Goal: Task Accomplishment & Management: Use online tool/utility

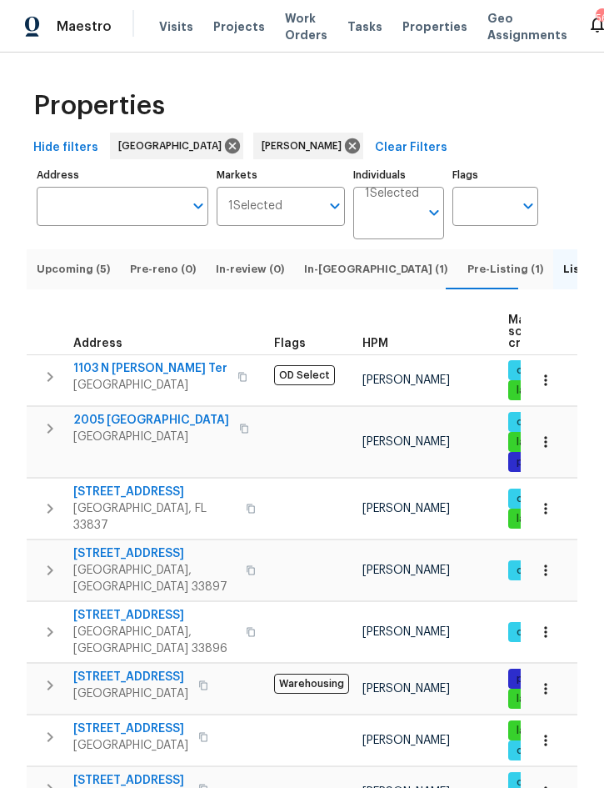
click at [68, 278] on span "Upcoming (5)" at bounding box center [73, 269] width 73 height 18
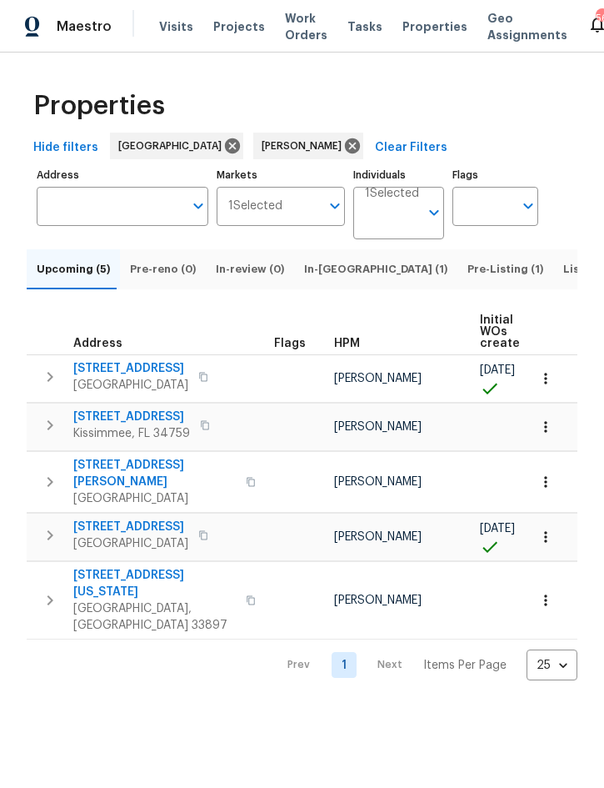
scroll to position [0, -1]
click at [53, 387] on icon "button" at bounding box center [50, 377] width 20 height 20
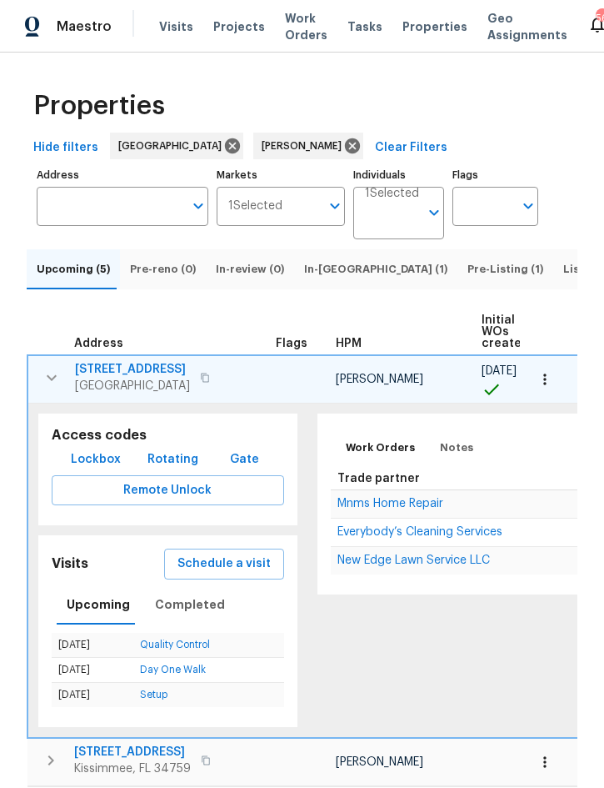
click at [53, 388] on icon "button" at bounding box center [52, 378] width 20 height 20
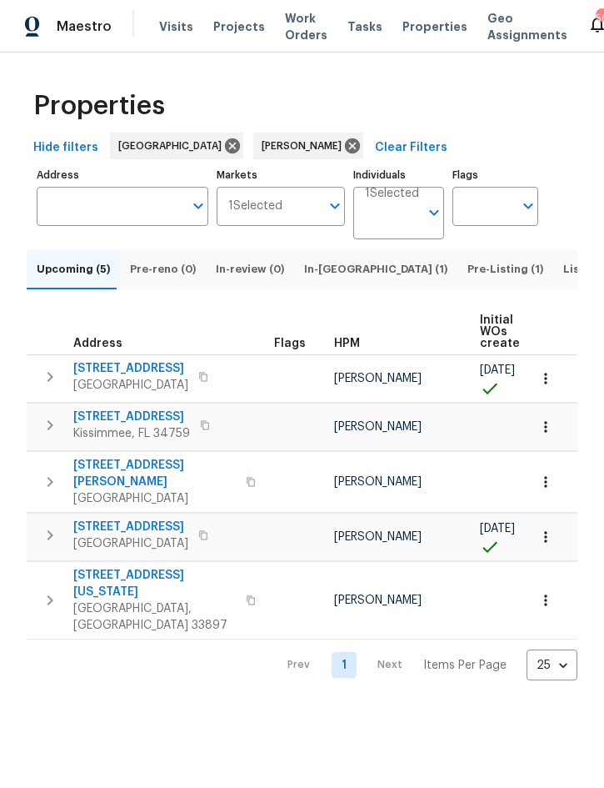
click at [44, 536] on icon "button" at bounding box center [50, 535] width 20 height 20
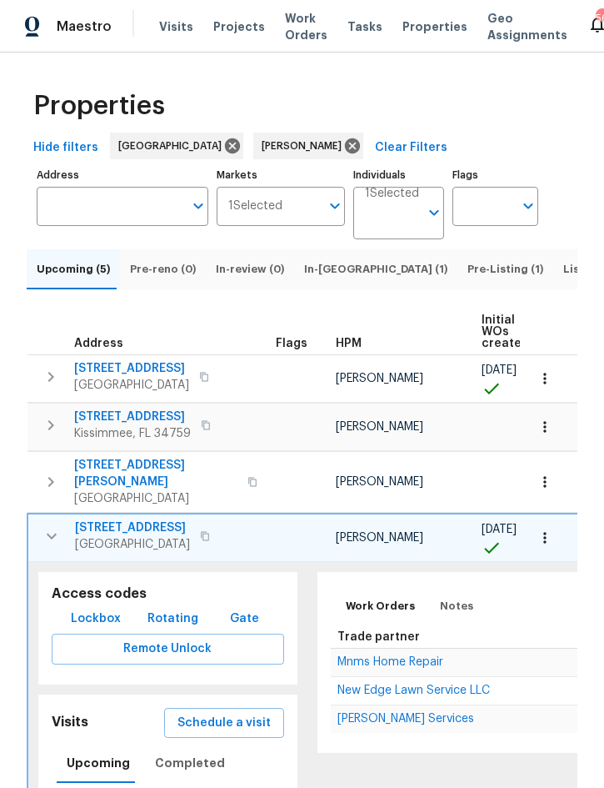
click at [53, 545] on icon "button" at bounding box center [52, 536] width 20 height 20
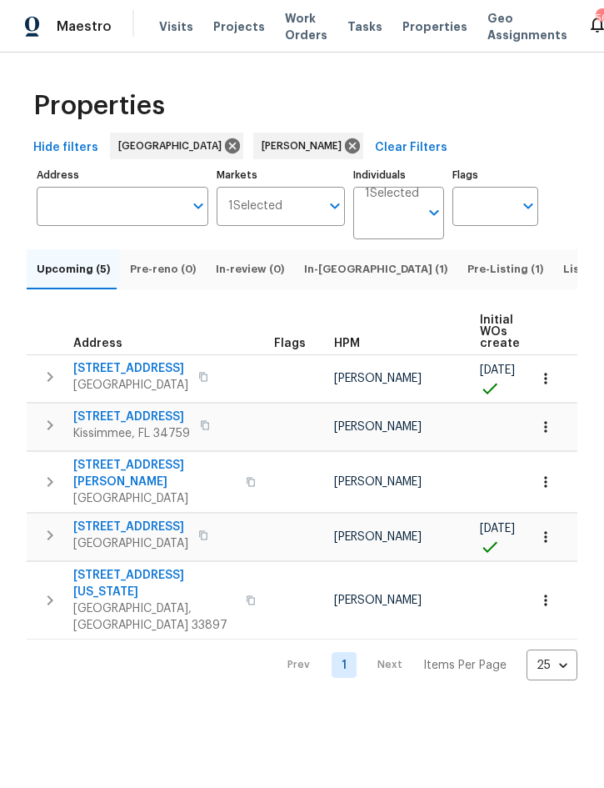
click at [53, 488] on icon "button" at bounding box center [50, 482] width 20 height 20
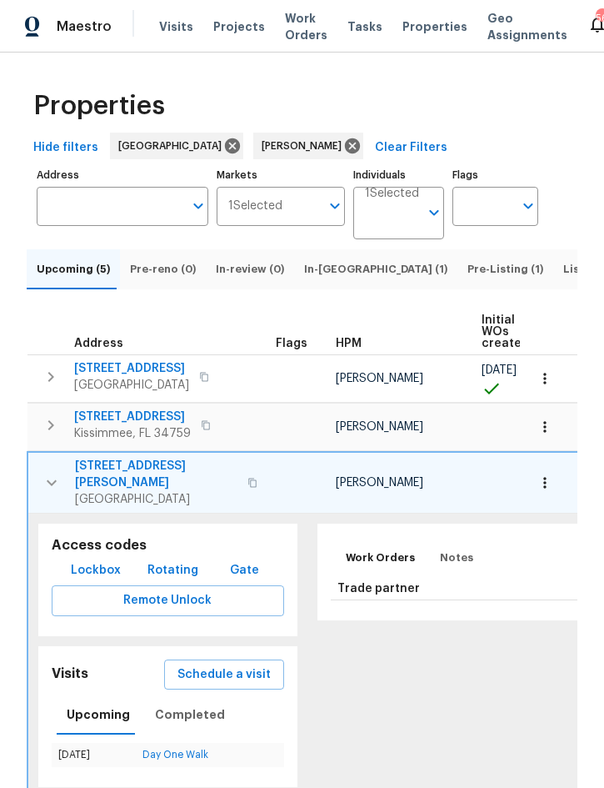
click at [545, 500] on button "button" at bounding box center [545, 482] width 37 height 37
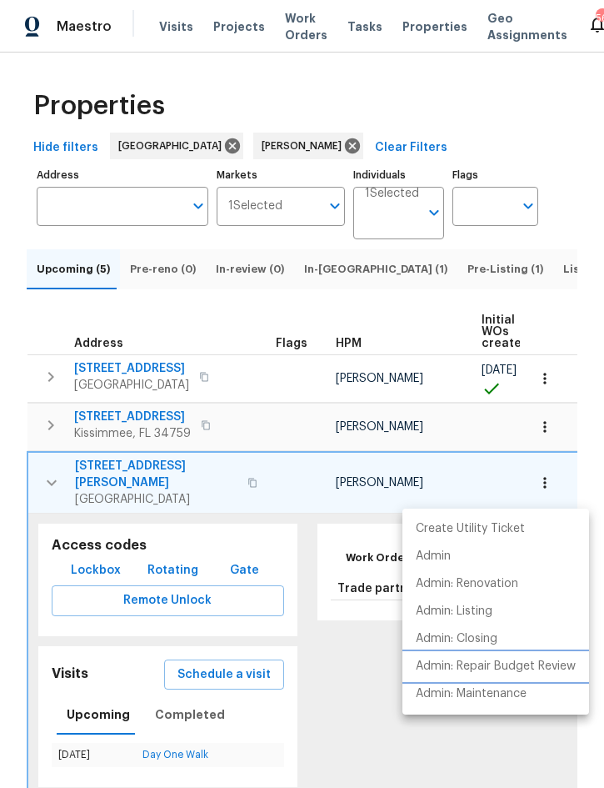
click at [526, 665] on p "Admin: Repair Budget Review" at bounding box center [496, 667] width 160 height 18
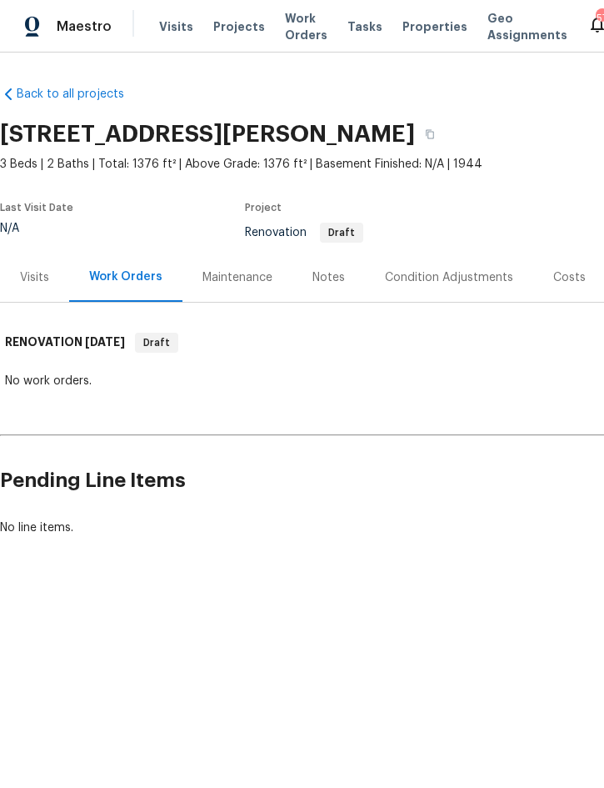
click at [439, 282] on div "Condition Adjustments" at bounding box center [449, 277] width 128 height 17
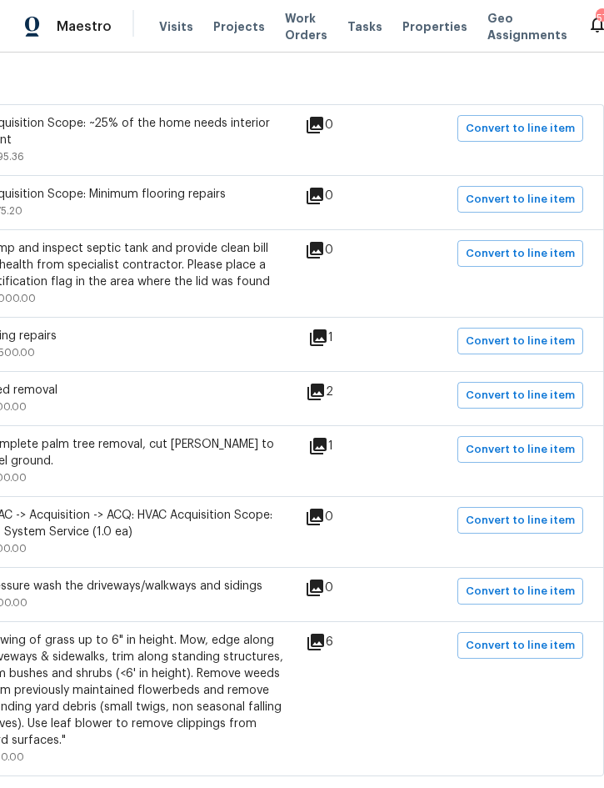
scroll to position [318, 338]
click at [524, 398] on span "Convert to line item" at bounding box center [520, 395] width 109 height 19
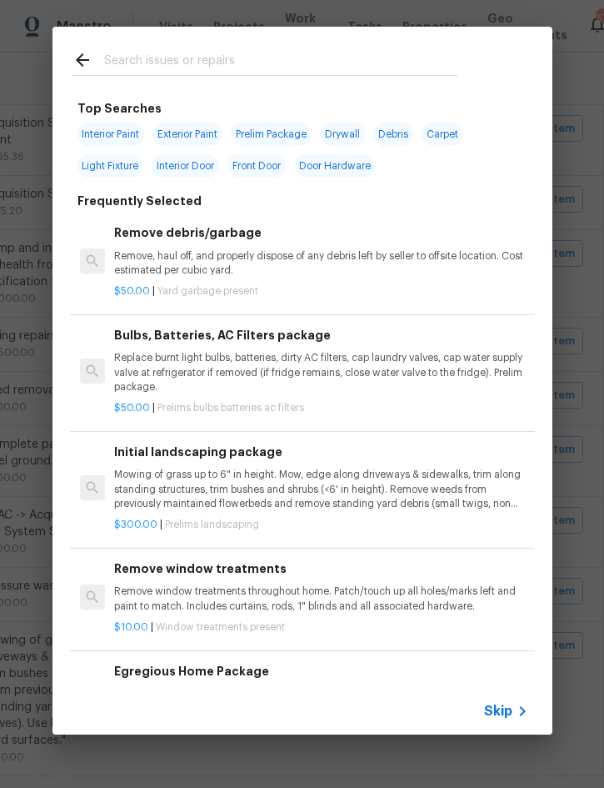
click at [502, 711] on span "Skip" at bounding box center [498, 711] width 28 height 17
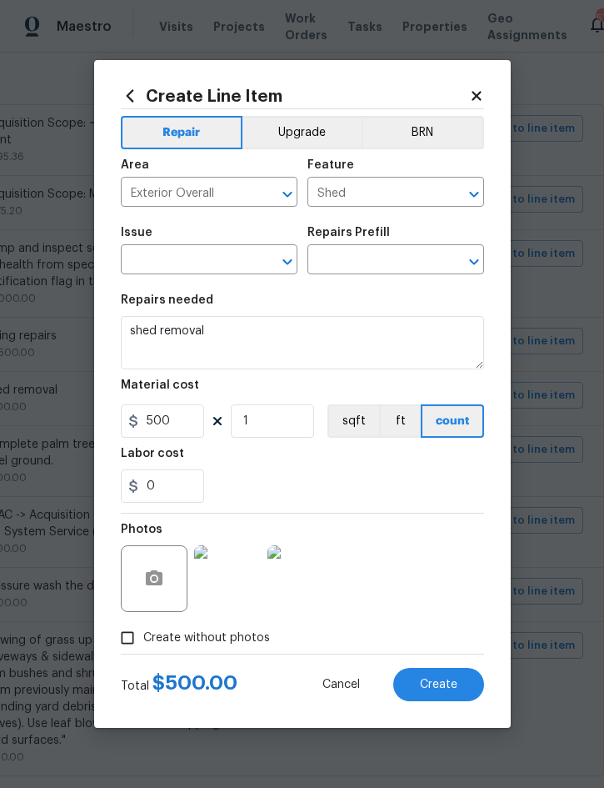
click at [189, 267] on input "text" at bounding box center [186, 261] width 130 height 26
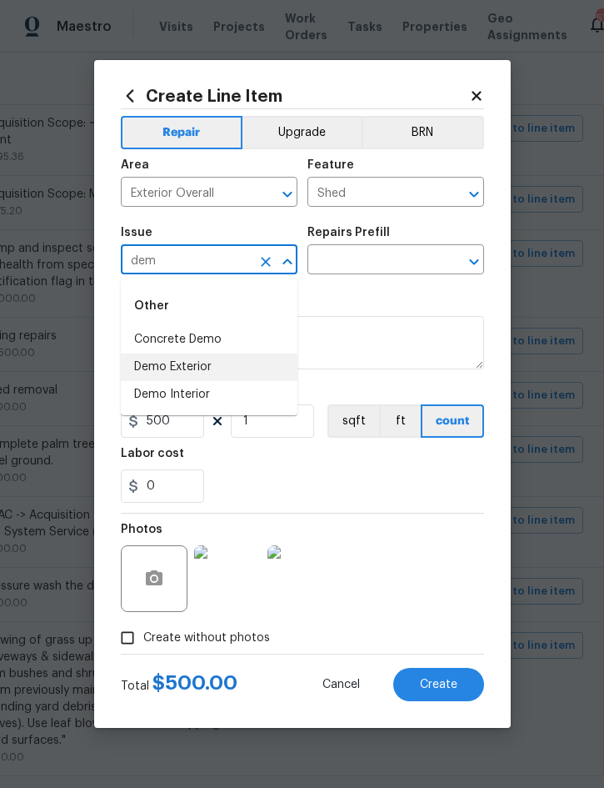
click at [195, 366] on li "Demo Exterior" at bounding box center [209, 367] width 177 height 28
type input "Demo Exterior"
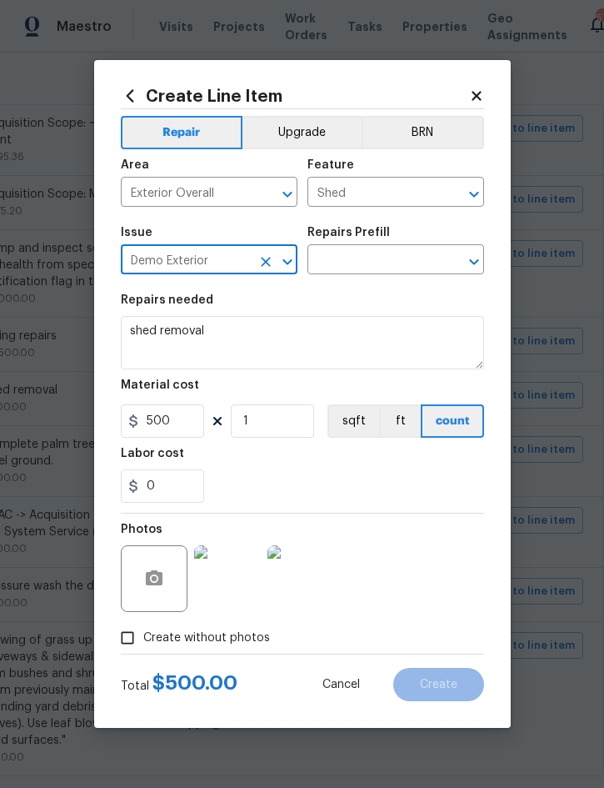
click at [380, 258] on input "text" at bounding box center [373, 261] width 130 height 26
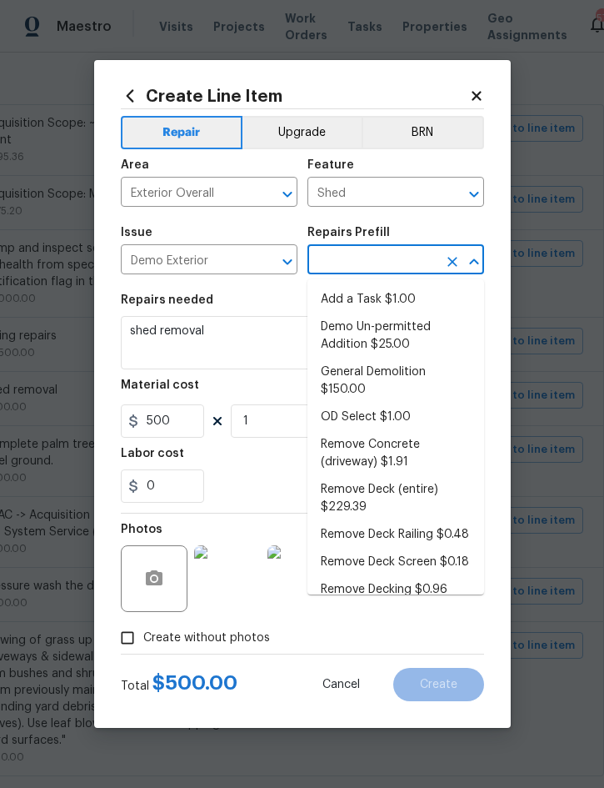
click at [374, 384] on li "General Demolition $150.00" at bounding box center [396, 380] width 177 height 45
type input "General Demolition $150.00"
type input "Demolition"
type textarea "Decks, sheds, above ground pools,"
type input "General Demolition $150.00"
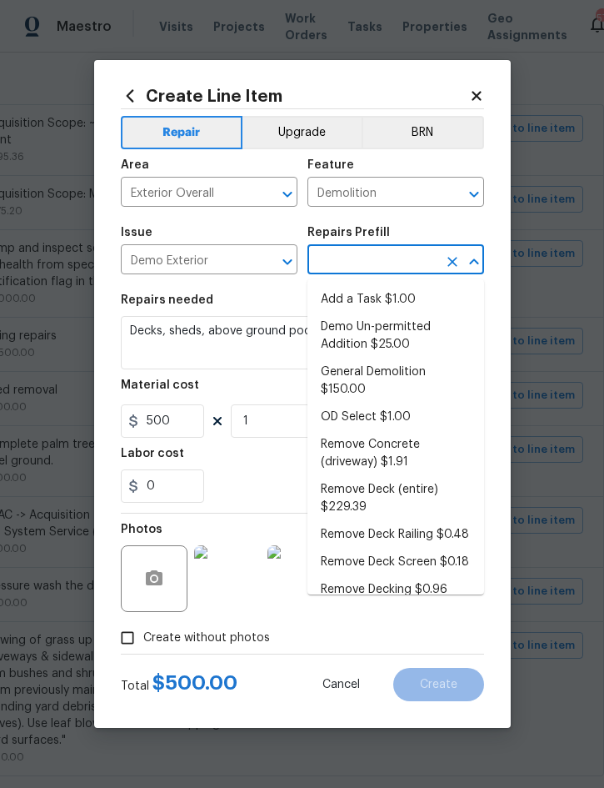
type input "150"
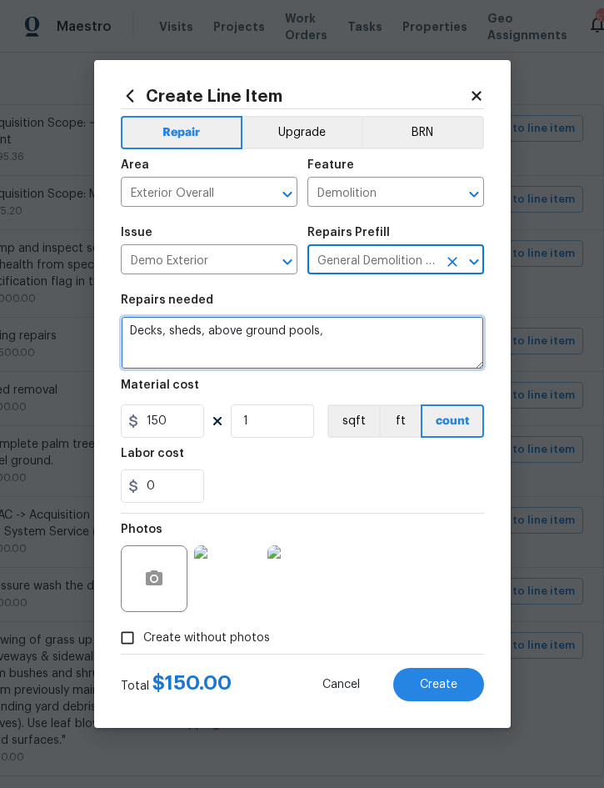
click at [126, 329] on textarea "Decks, sheds, above ground pools," at bounding box center [302, 342] width 363 height 53
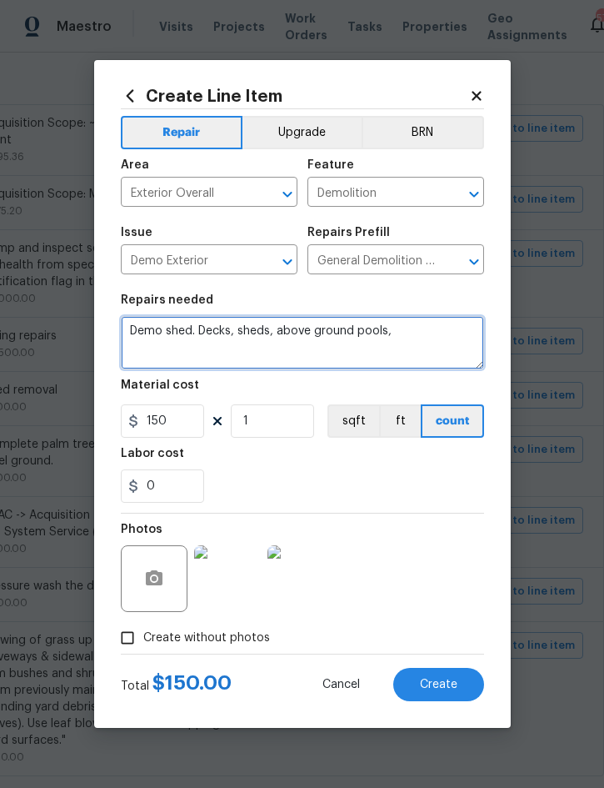
type textarea "Demo shed. Decks, sheds, above ground pools,"
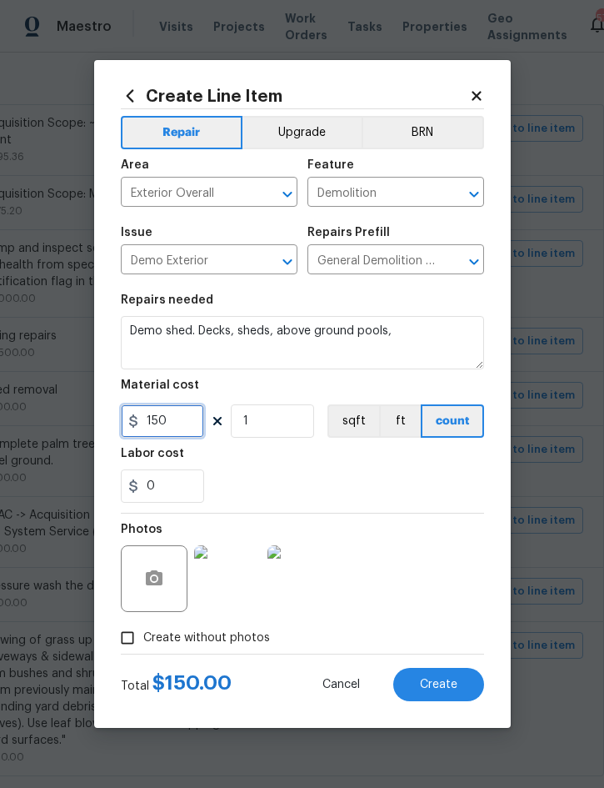
click at [184, 422] on input "150" at bounding box center [162, 420] width 83 height 33
type input "500"
click at [436, 691] on span "Create" at bounding box center [439, 684] width 38 height 13
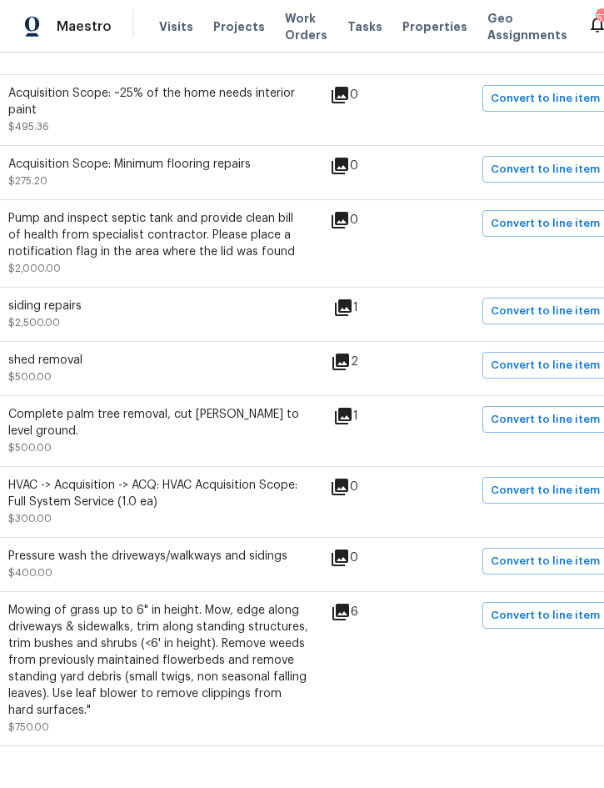
scroll to position [348, 313]
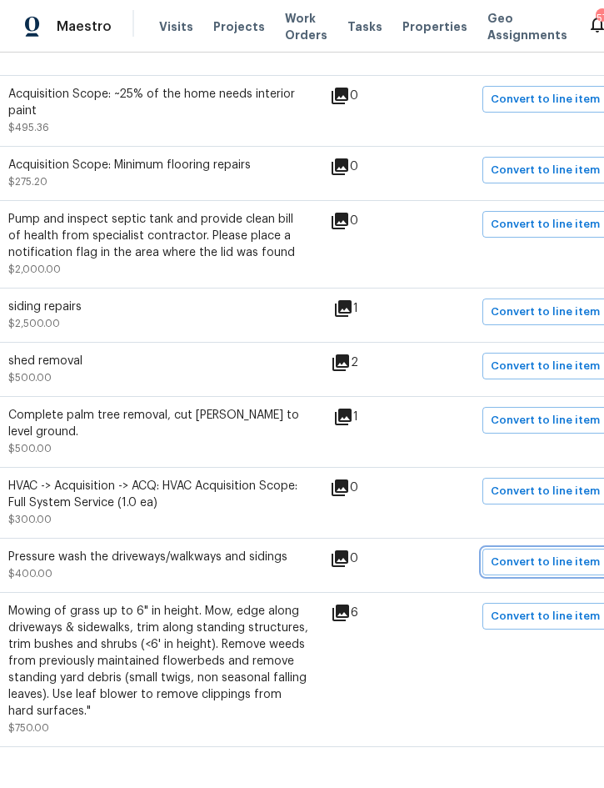
click at [545, 564] on span "Convert to line item" at bounding box center [545, 562] width 109 height 19
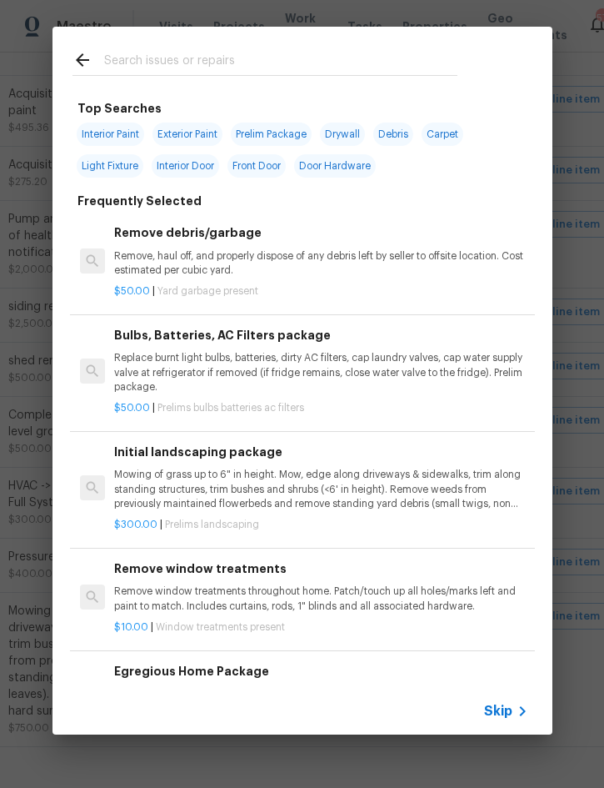
click at [500, 708] on span "Skip" at bounding box center [498, 711] width 28 height 17
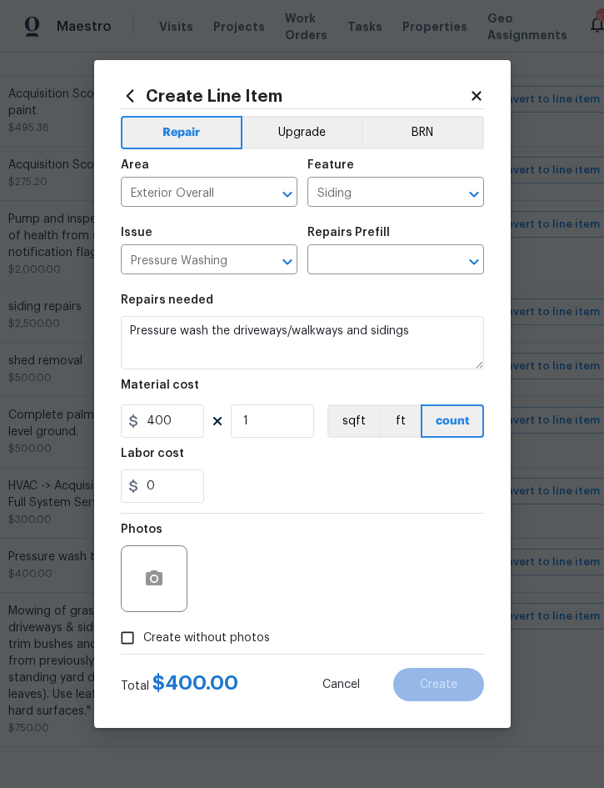
click at [354, 257] on input "text" at bounding box center [373, 261] width 130 height 26
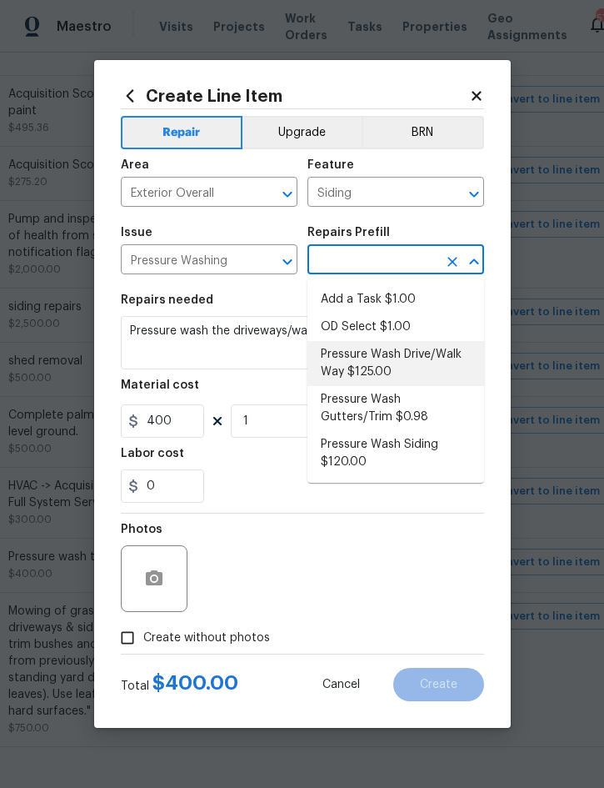
click at [383, 362] on li "Pressure Wash Drive/Walk Way $125.00" at bounding box center [396, 363] width 177 height 45
type input "Pressure Wash Drive/Walk Way $125.00"
type textarea "Pressure wash the driveways/walkways as directed by the PM. Ensure that all deb…"
type input "Pressure Wash Drive/Walk Way $125.00"
type input "125"
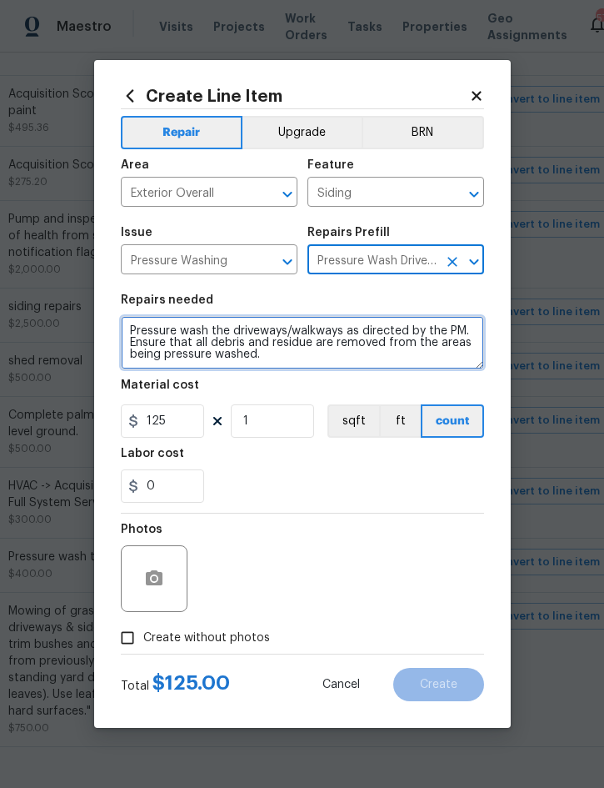
click at [124, 333] on textarea "Pressure wash the driveways/walkways as directed by the PM. Ensure that all deb…" at bounding box center [302, 342] width 363 height 53
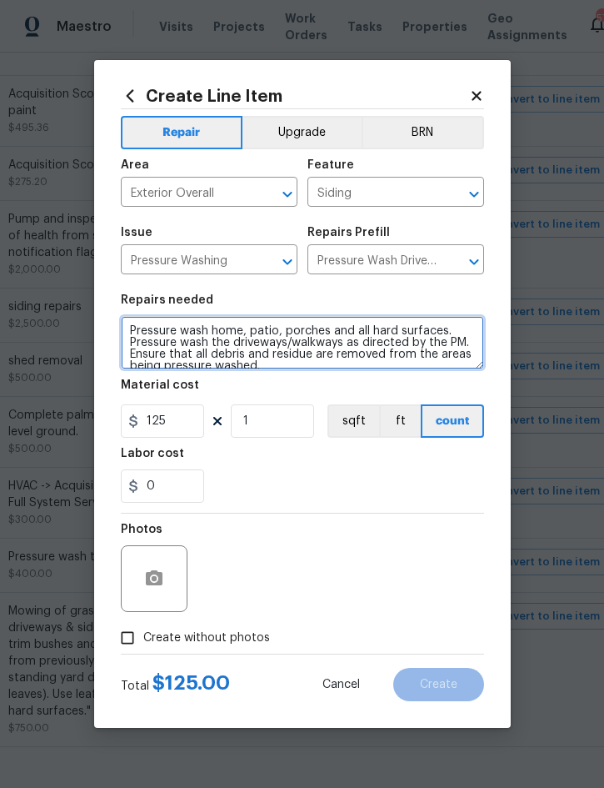
type textarea "Pressure wash home, patio, porches and all hard surfaces. Pressure wash the dri…"
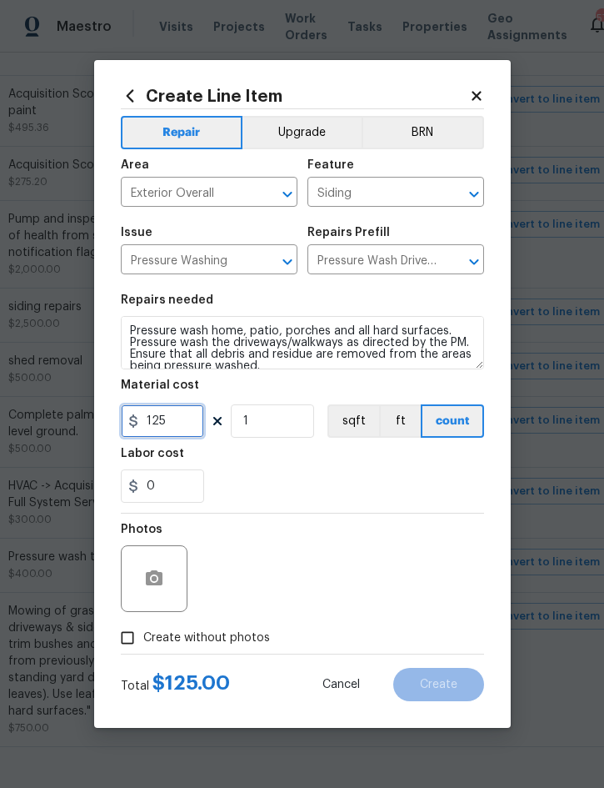
click at [173, 428] on input "125" at bounding box center [162, 420] width 83 height 33
type input "275"
click at [238, 634] on span "Create without photos" at bounding box center [206, 638] width 127 height 18
click at [143, 634] on input "Create without photos" at bounding box center [128, 638] width 32 height 32
checkbox input "true"
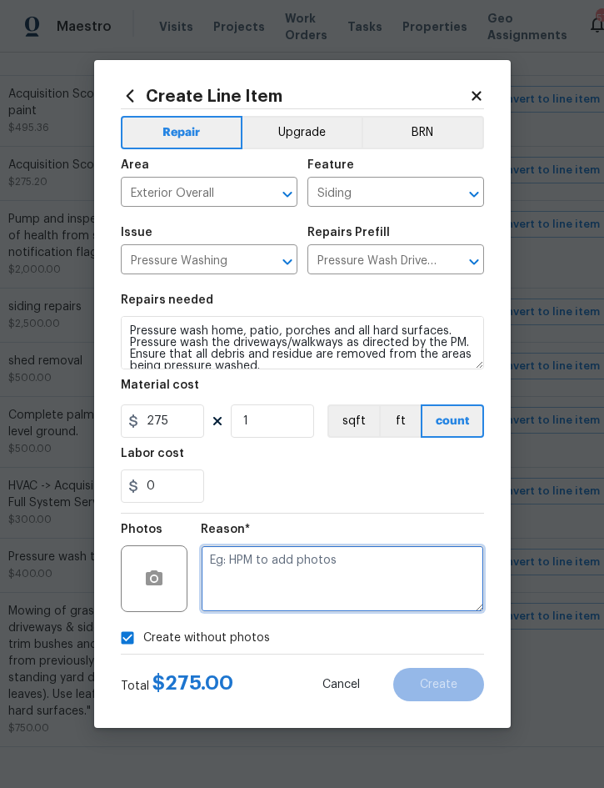
click at [352, 561] on textarea at bounding box center [342, 578] width 283 height 67
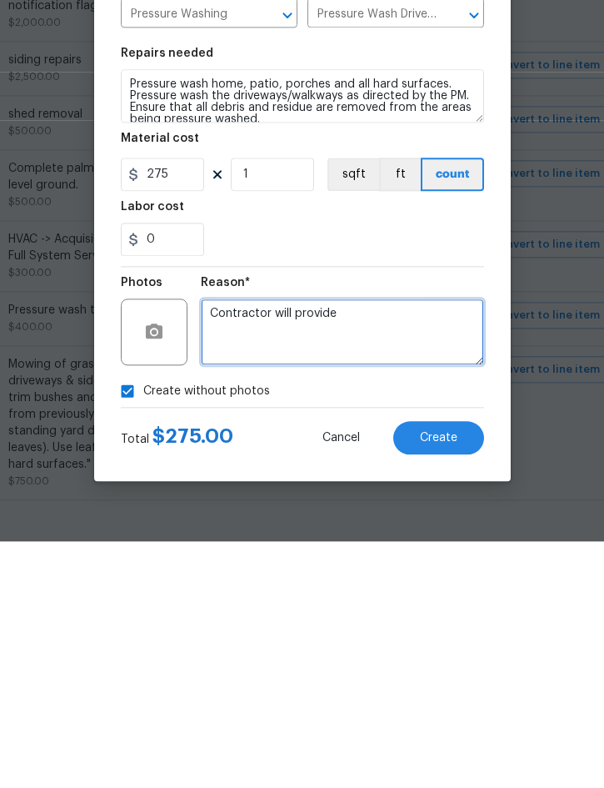
type textarea "Contractor will provide"
click at [440, 668] on button "Create" at bounding box center [438, 684] width 91 height 33
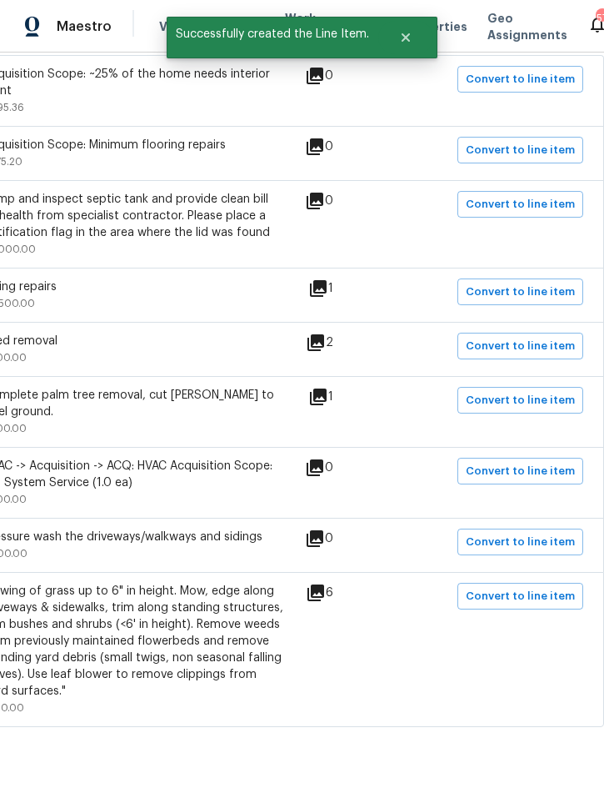
scroll to position [368, 338]
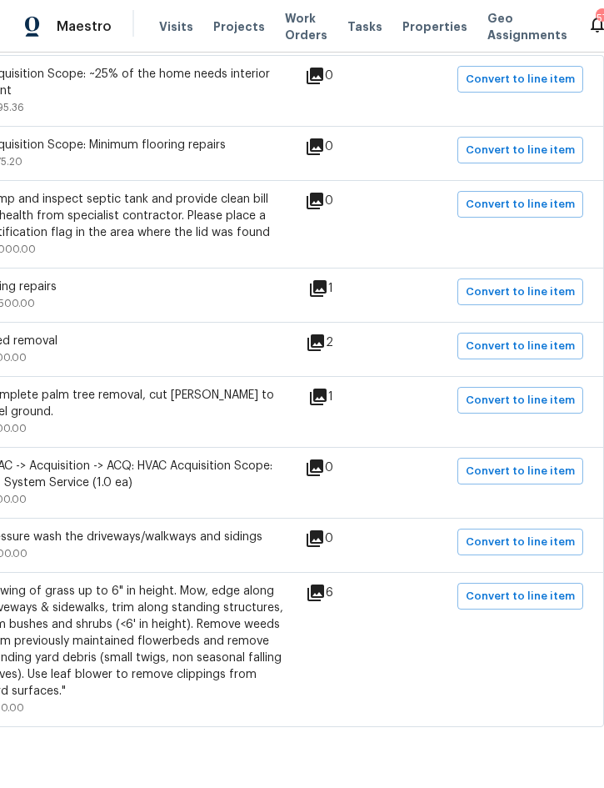
click at [324, 584] on icon at bounding box center [316, 592] width 17 height 17
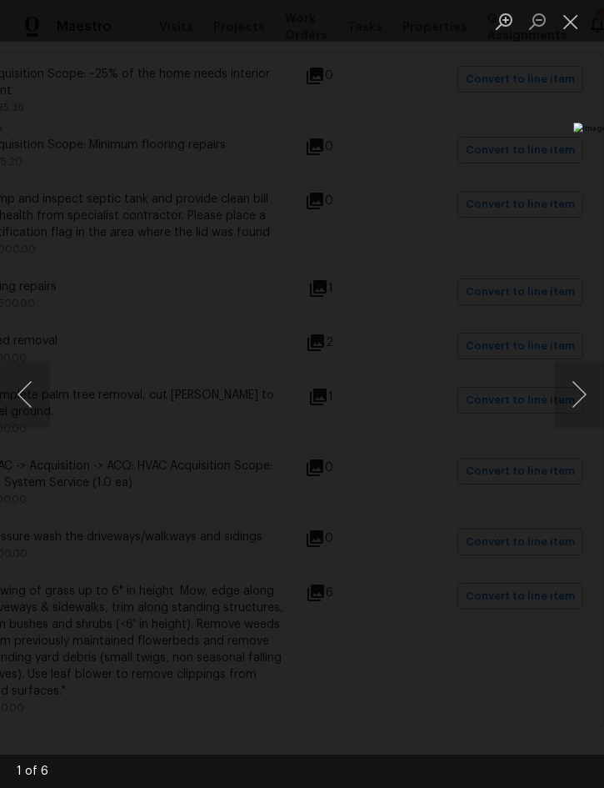
click at [579, 395] on button "Next image" at bounding box center [579, 394] width 50 height 67
click at [578, 388] on button "Next image" at bounding box center [579, 394] width 50 height 67
click at [574, 392] on button "Next image" at bounding box center [579, 394] width 50 height 67
click at [577, 385] on button "Next image" at bounding box center [579, 394] width 50 height 67
click at [563, 25] on button "Close lightbox" at bounding box center [570, 21] width 33 height 29
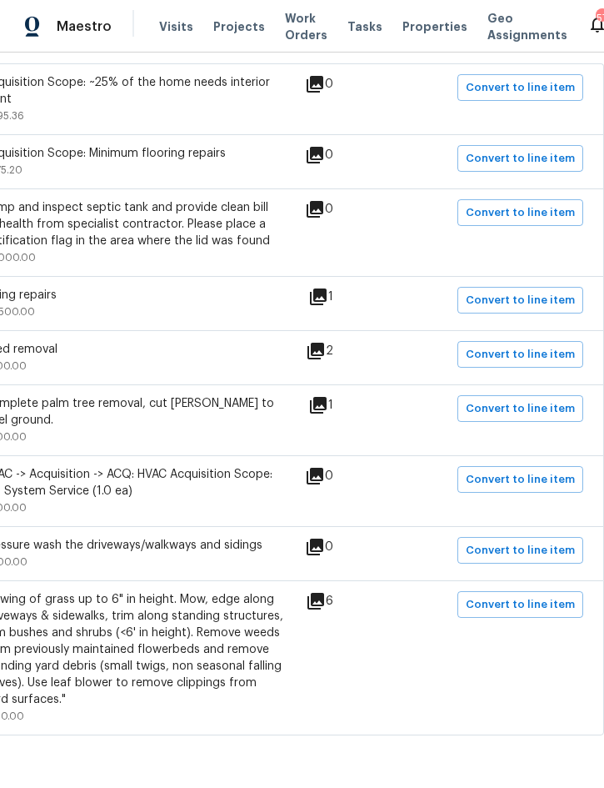
scroll to position [360, 338]
click at [530, 594] on span "Convert to line item" at bounding box center [520, 603] width 109 height 19
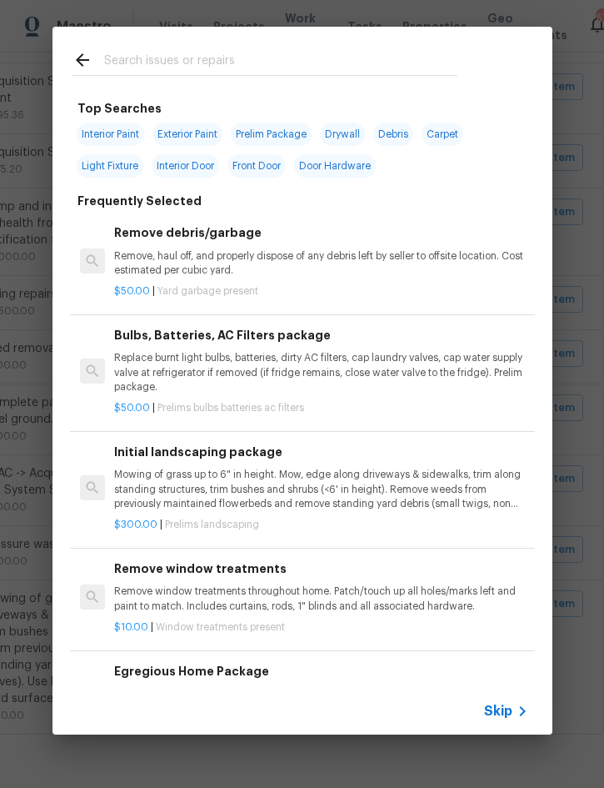
click at [506, 706] on span "Skip" at bounding box center [498, 711] width 28 height 17
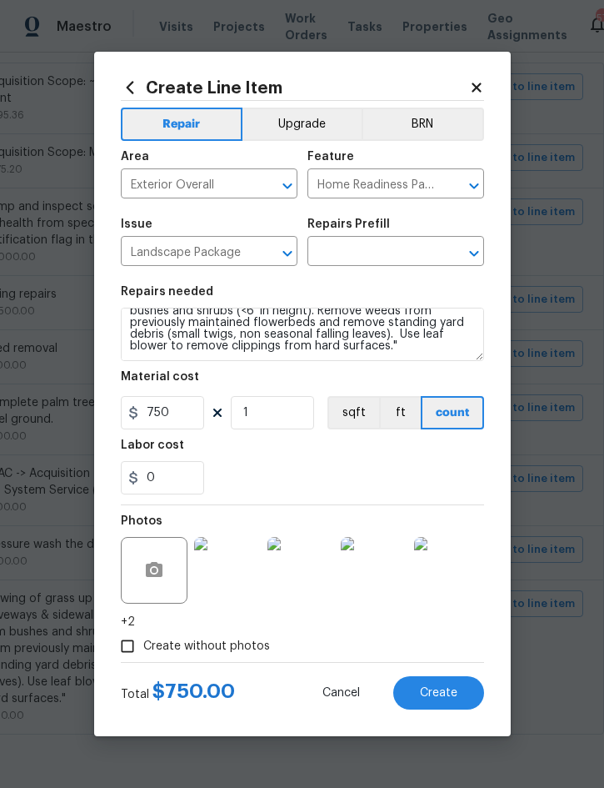
scroll to position [35, 0]
click at [389, 252] on input "text" at bounding box center [373, 253] width 130 height 26
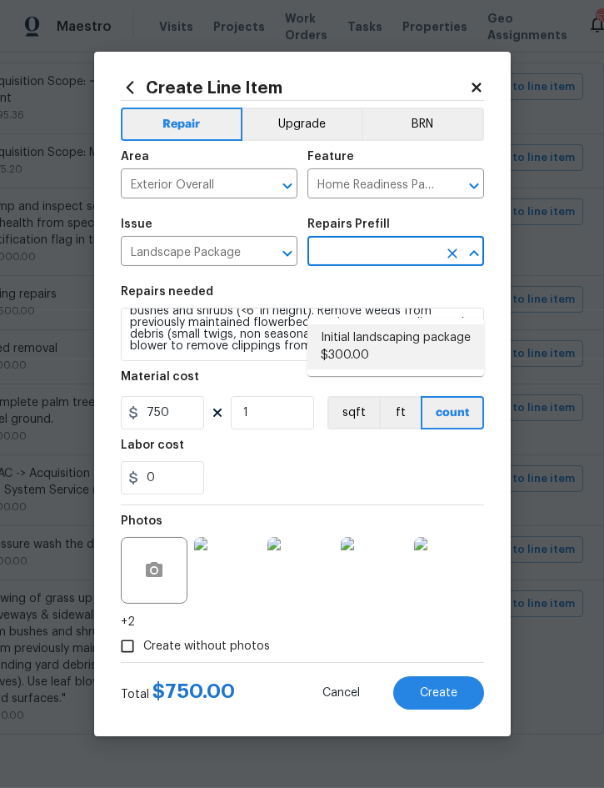
click at [396, 324] on li "Initial landscaping package $300.00" at bounding box center [396, 346] width 177 height 45
type input "Initial landscaping package $300.00"
type input "300"
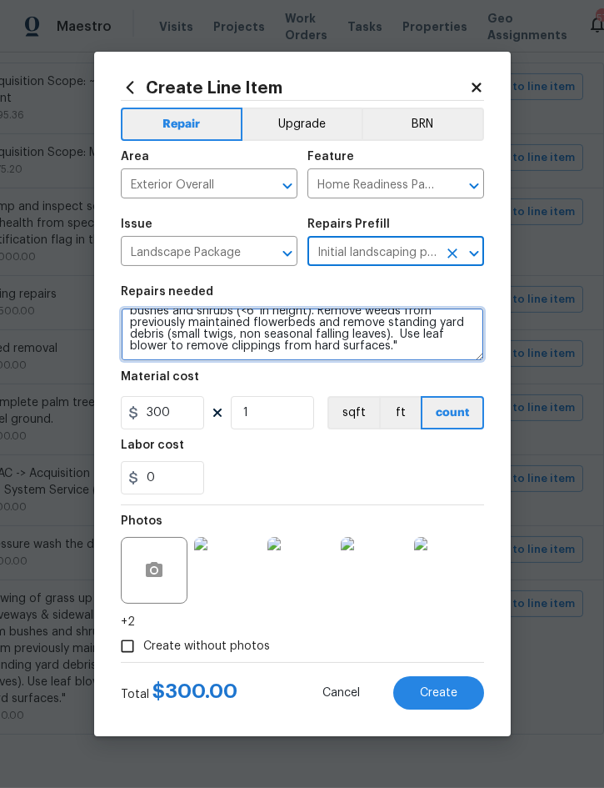
click at [348, 350] on textarea "Mowing of grass up to 6" in height. Mow, edge along driveways & sidewalks, trim…" at bounding box center [302, 334] width 363 height 53
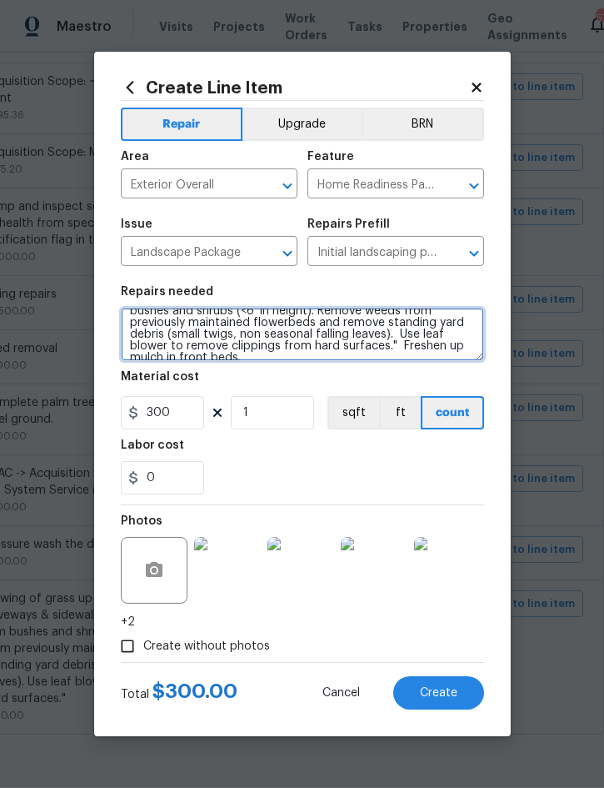
type textarea "Mowing of grass up to 6" in height. Mow, edge along driveways & sidewalks, trim…"
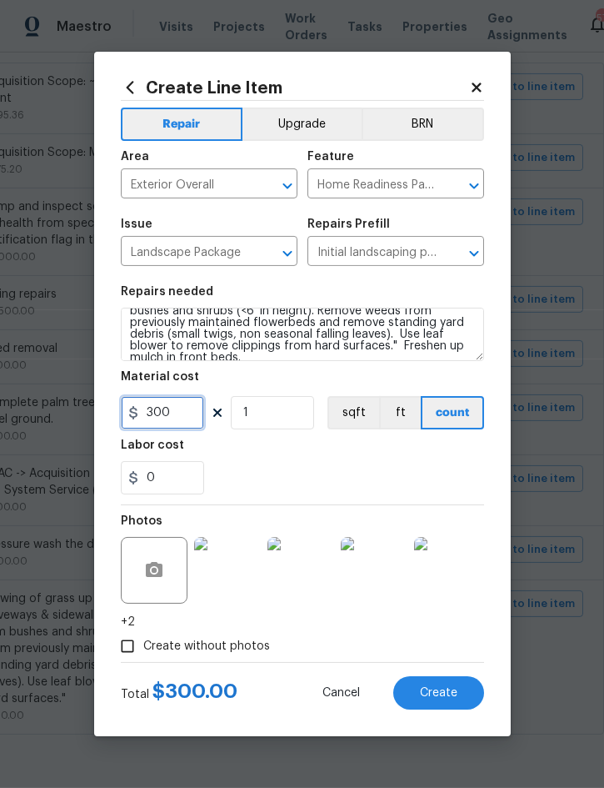
click at [188, 415] on input "300" at bounding box center [162, 412] width 83 height 33
click at [443, 684] on button "Create" at bounding box center [438, 692] width 91 height 33
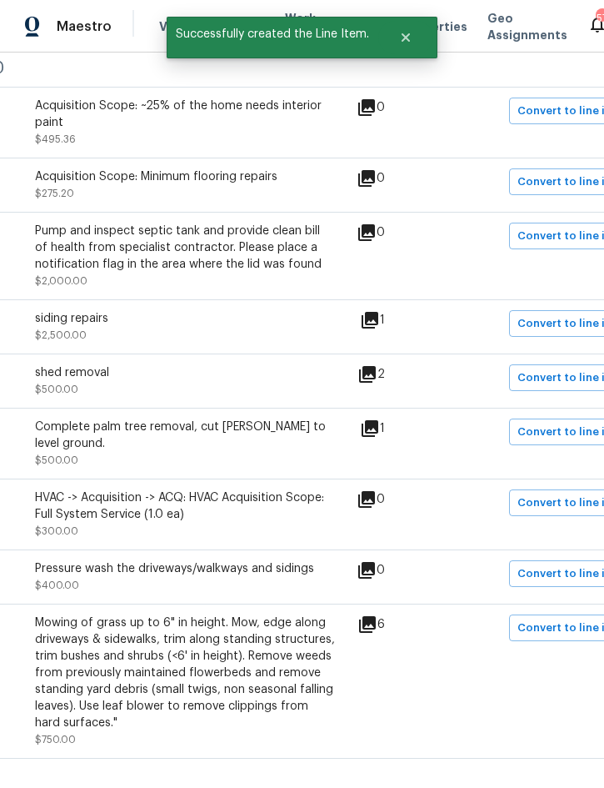
scroll to position [333, 286]
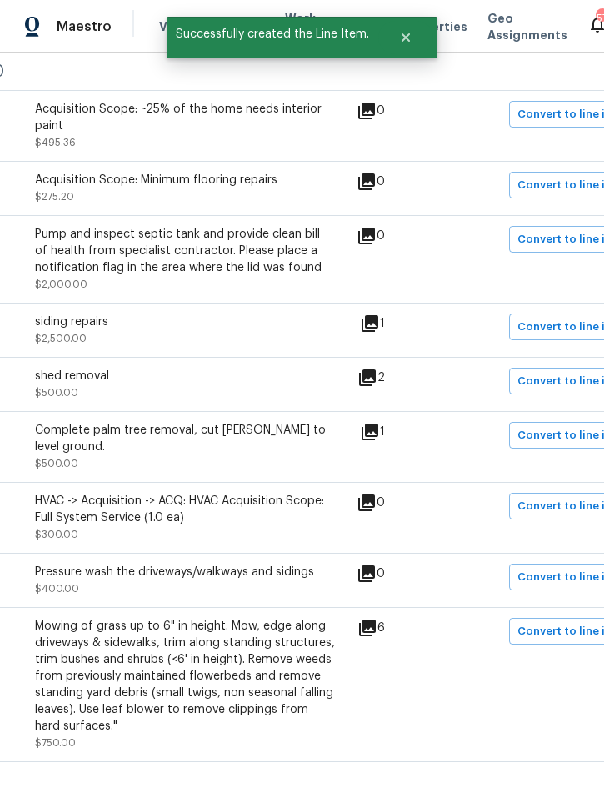
click at [378, 423] on icon at bounding box center [370, 431] width 17 height 17
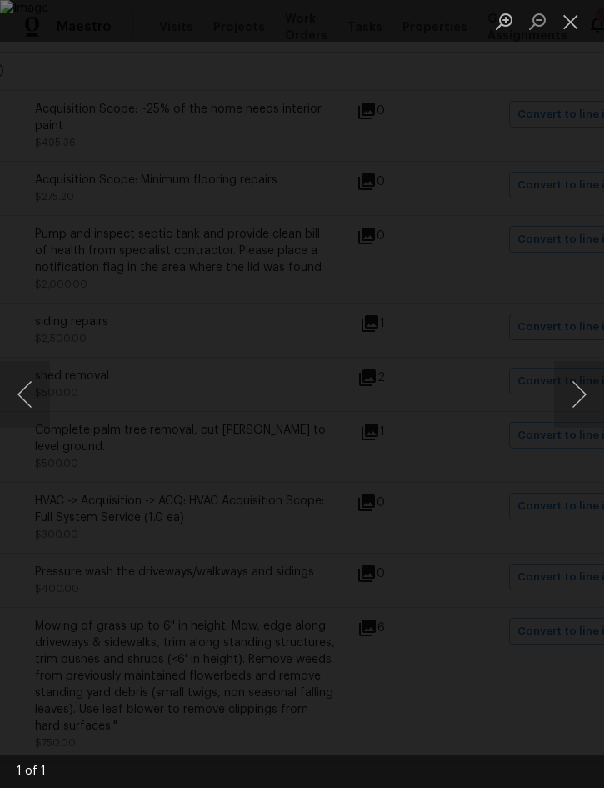
click at [573, 23] on button "Close lightbox" at bounding box center [570, 21] width 33 height 29
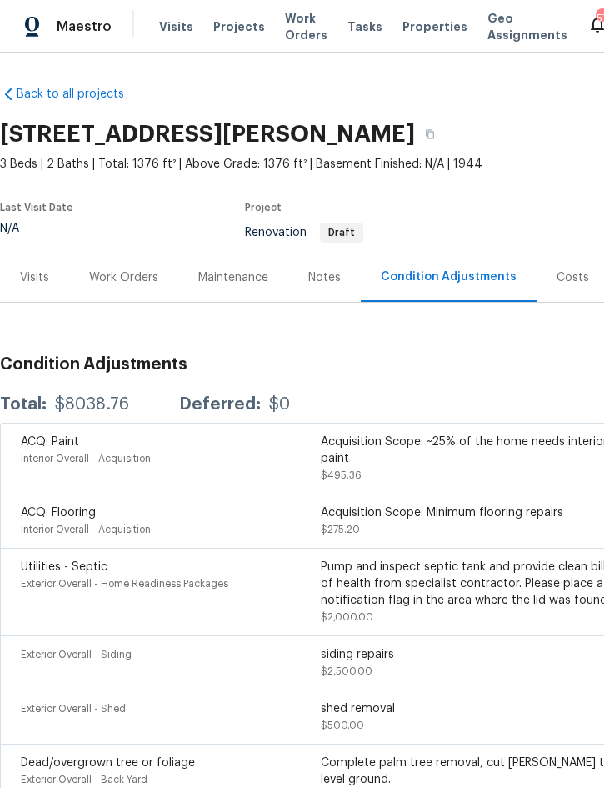
scroll to position [0, 0]
click at [128, 269] on div "Work Orders" at bounding box center [123, 277] width 69 height 17
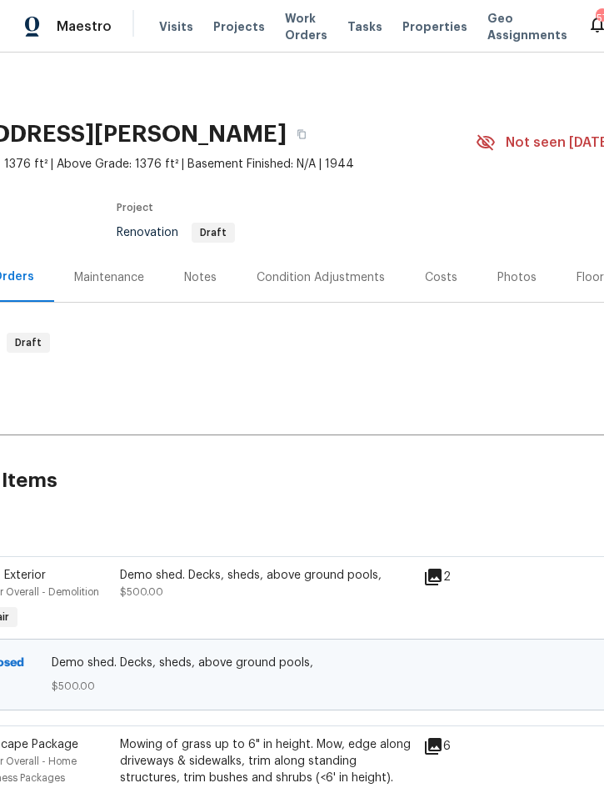
scroll to position [-2, 383]
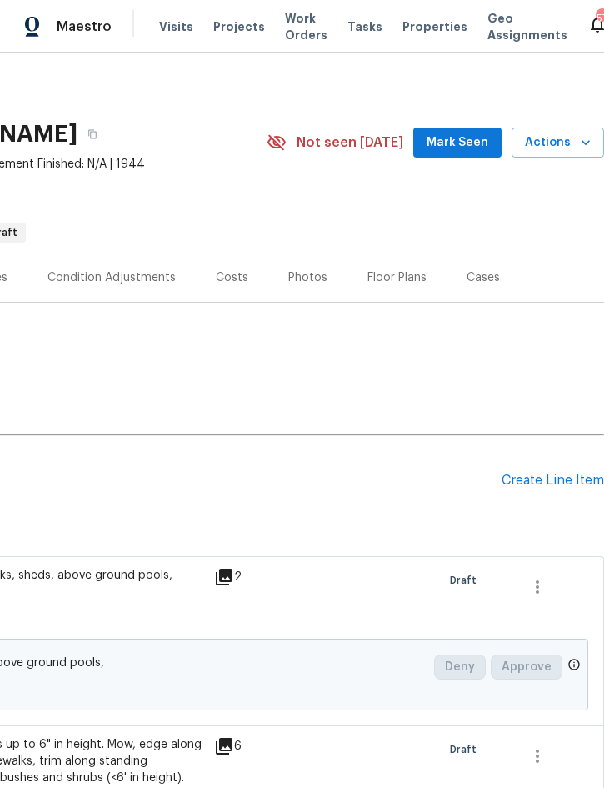
click at [546, 477] on div "Create Line Item" at bounding box center [553, 481] width 103 height 16
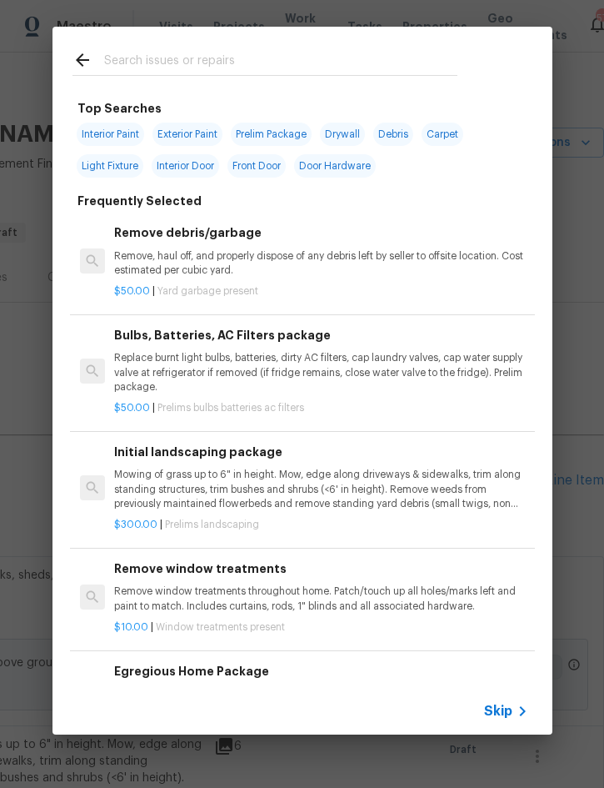
click at [284, 45] on div at bounding box center [265, 60] width 425 height 66
click at [275, 67] on input "text" at bounding box center [280, 62] width 353 height 25
type input "Clean"
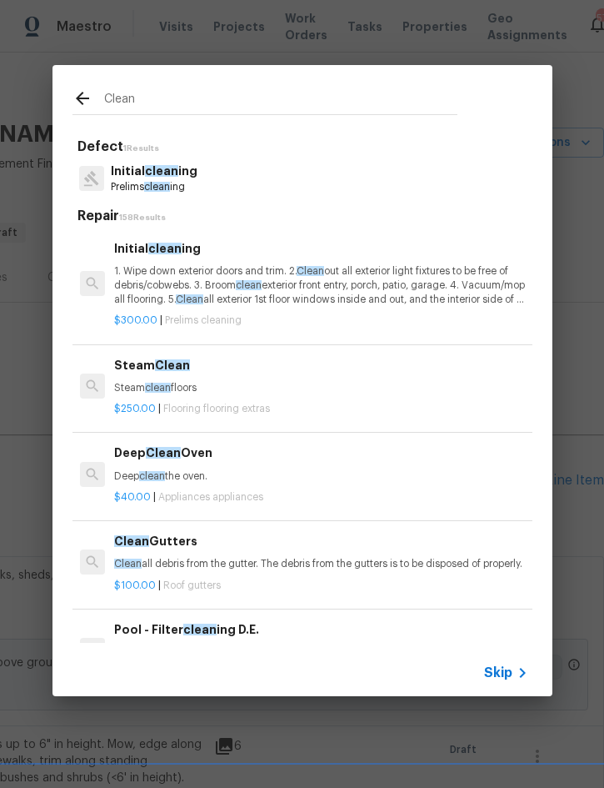
click at [223, 268] on p "1. Wipe down exterior doors and trim. 2. Clean out all exterior light fixtures …" at bounding box center [320, 285] width 413 height 43
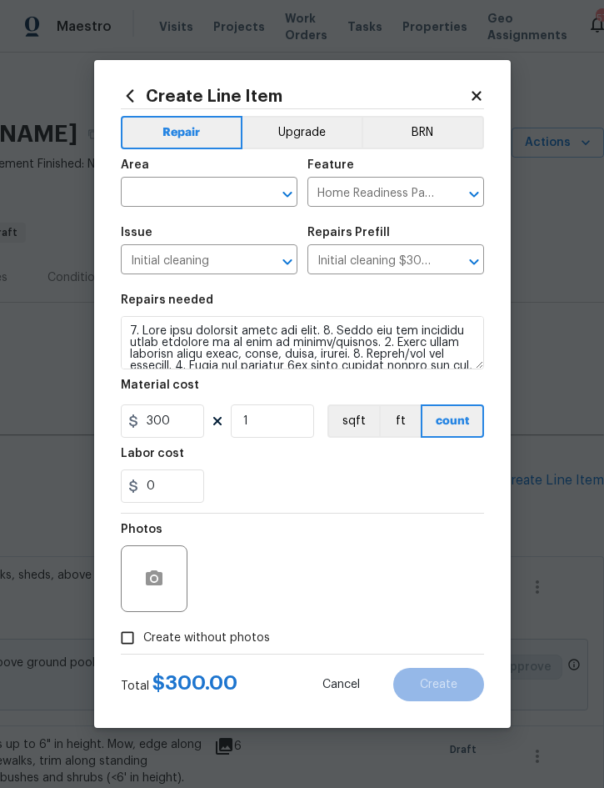
click at [196, 184] on input "text" at bounding box center [186, 194] width 130 height 26
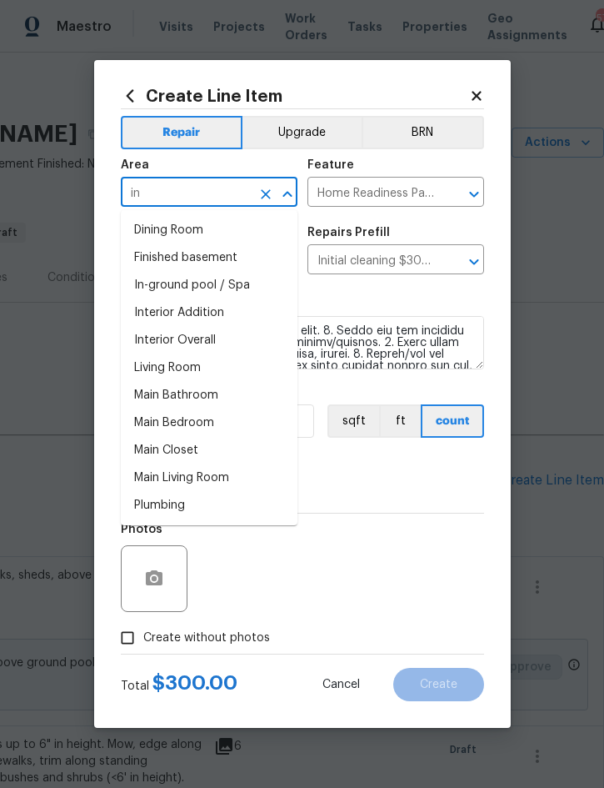
click at [204, 338] on li "Interior Overall" at bounding box center [209, 341] width 177 height 28
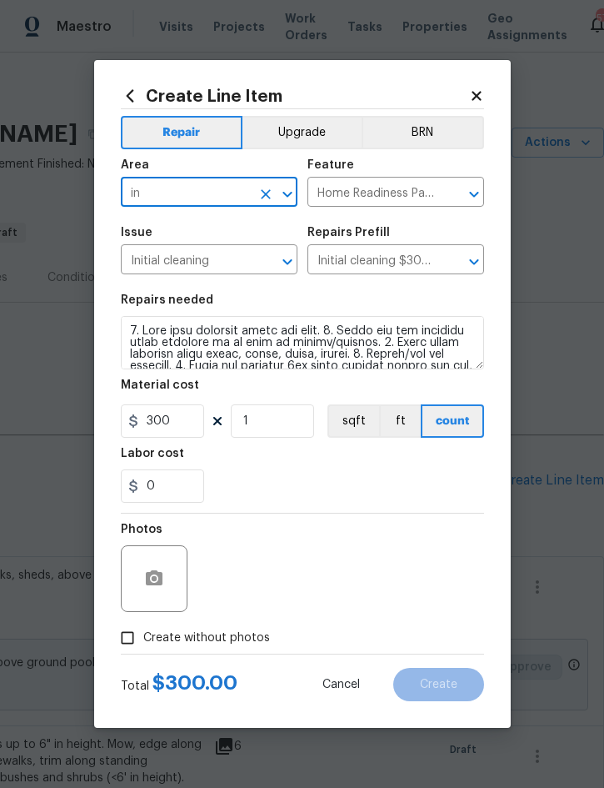
type input "Interior Overall"
click at [216, 652] on label "Create without photos" at bounding box center [191, 638] width 158 height 32
click at [143, 652] on input "Create without photos" at bounding box center [128, 638] width 32 height 32
checkbox input "true"
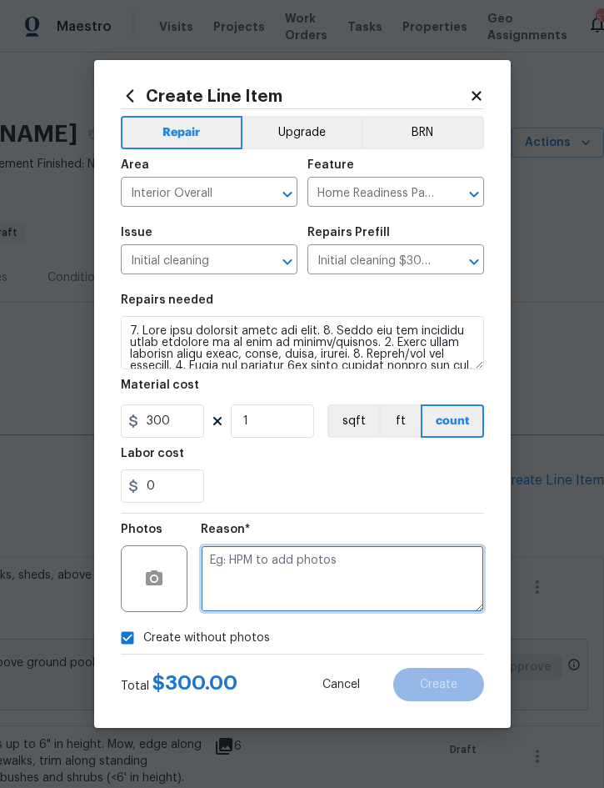
click at [326, 577] on textarea at bounding box center [342, 578] width 283 height 67
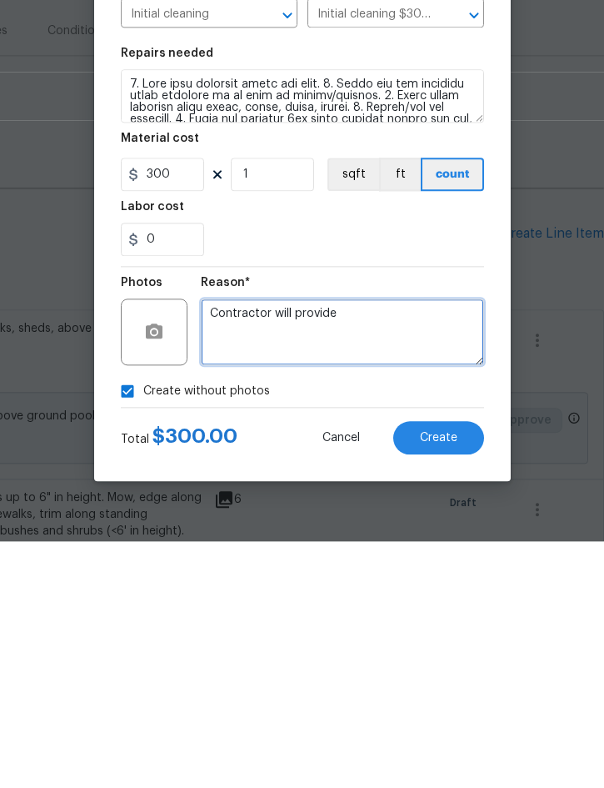
type textarea "Contractor will provide"
click at [450, 668] on button "Create" at bounding box center [438, 684] width 91 height 33
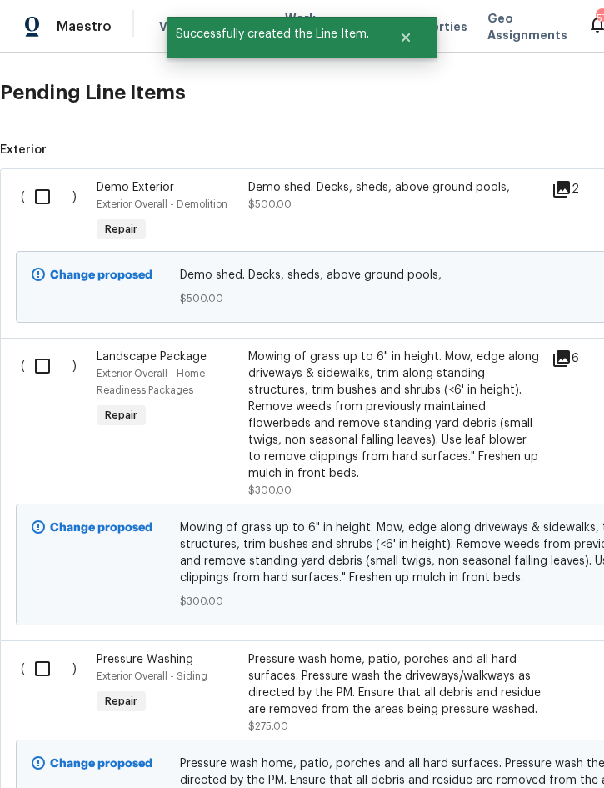
scroll to position [388, 0]
click at [37, 179] on input "checkbox" at bounding box center [49, 196] width 48 height 35
checkbox input "true"
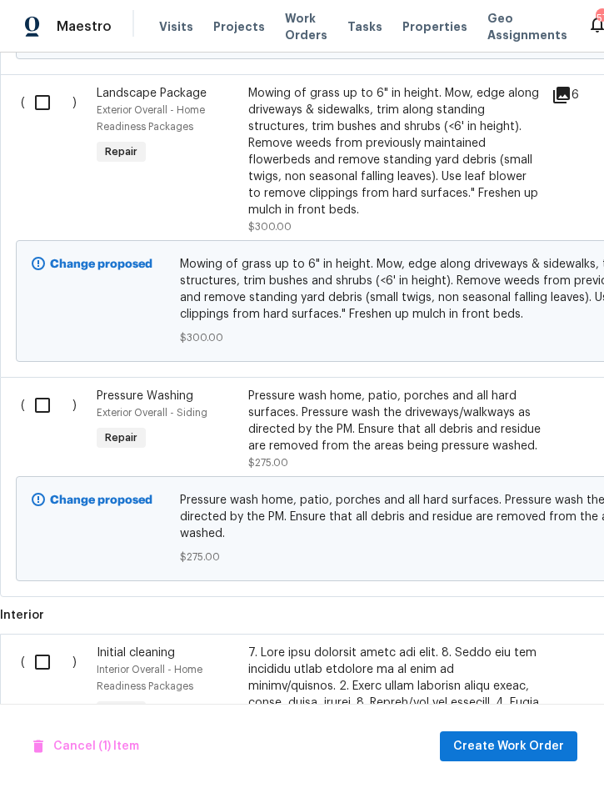
scroll to position [652, 0]
click at [48, 387] on input "checkbox" at bounding box center [49, 404] width 48 height 35
checkbox input "true"
click at [502, 748] on span "Create Work Order" at bounding box center [508, 746] width 111 height 21
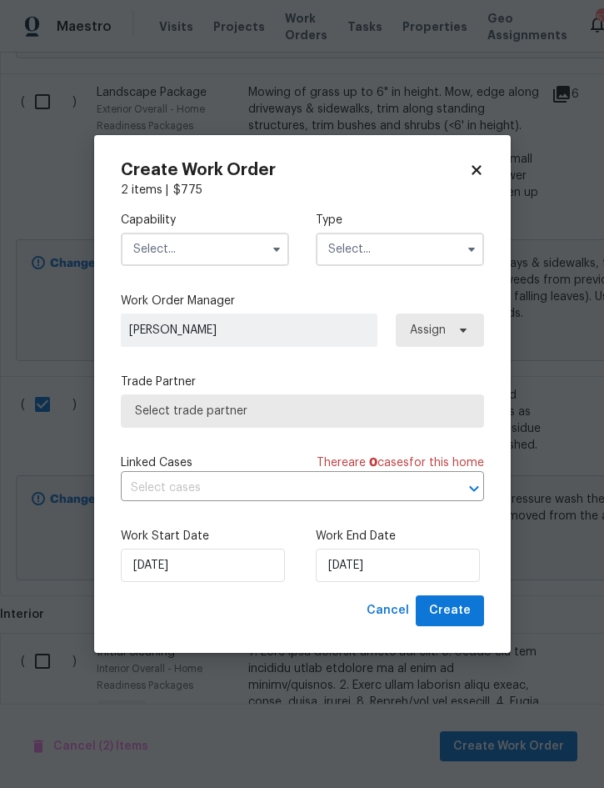
click at [201, 236] on input "text" at bounding box center [205, 249] width 168 height 33
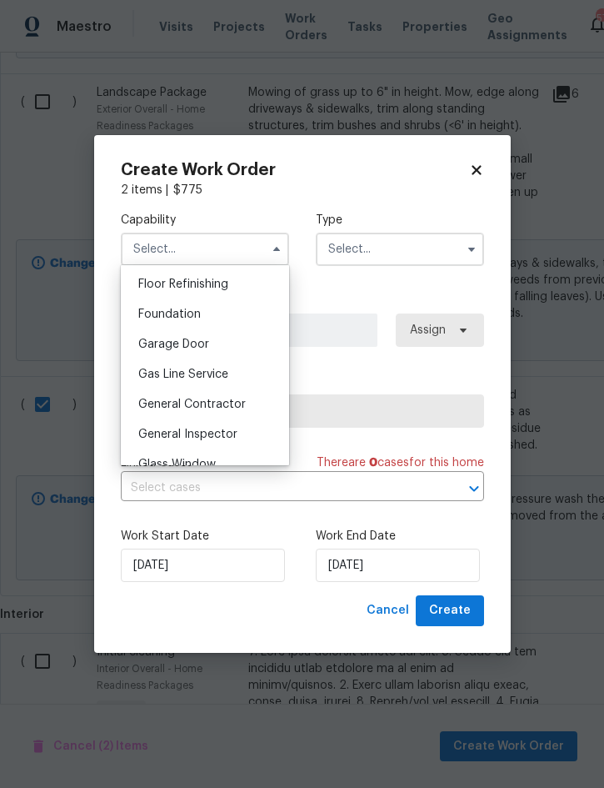
scroll to position [675, 0]
click at [226, 403] on span "General Contractor" at bounding box center [192, 406] width 108 height 12
type input "General Contractor"
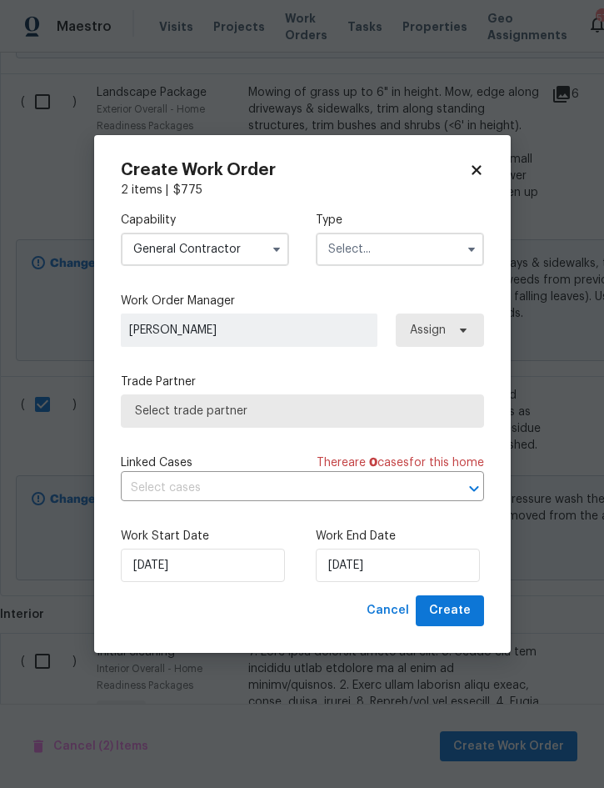
click at [403, 243] on input "text" at bounding box center [400, 249] width 168 height 33
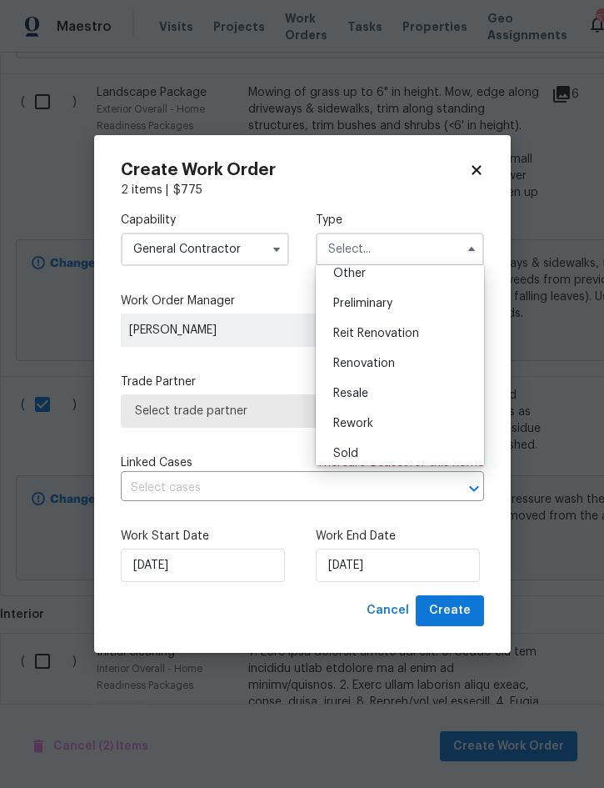
scroll to position [340, 0]
click at [395, 363] on div "Renovation" at bounding box center [400, 364] width 160 height 30
type input "Renovation"
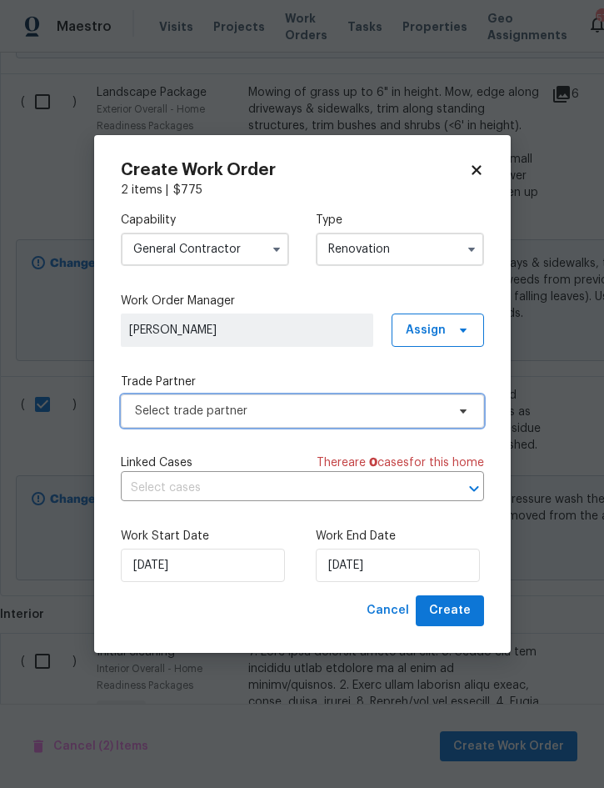
click at [295, 409] on span "Select trade partner" at bounding box center [290, 411] width 311 height 17
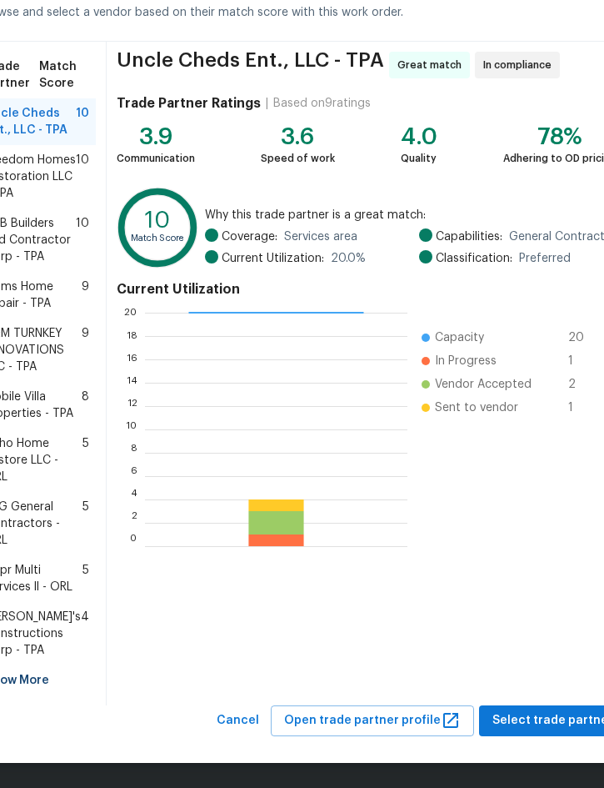
scroll to position [113, -1]
click at [45, 373] on span "B&M TURNKEY RENOVATIONS LLC - TPA" at bounding box center [33, 350] width 97 height 50
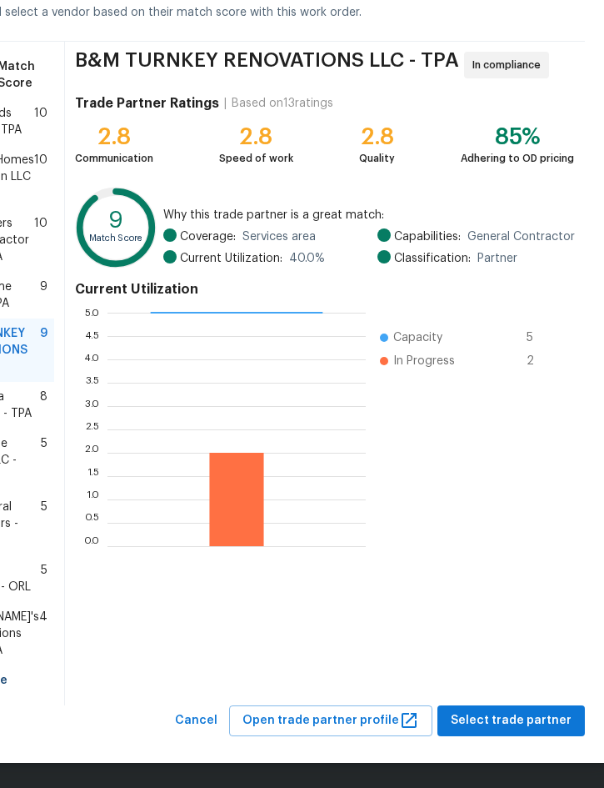
scroll to position [170, 42]
click at [494, 716] on span "Select trade partner" at bounding box center [511, 720] width 121 height 21
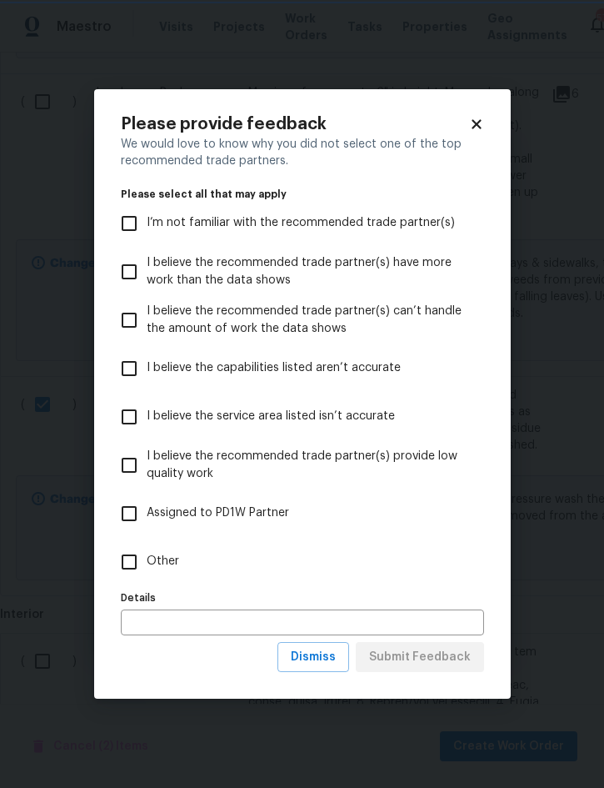
scroll to position [0, 0]
click at [169, 558] on span "Other" at bounding box center [163, 562] width 33 height 18
click at [147, 558] on input "Other" at bounding box center [129, 561] width 35 height 35
checkbox input "true"
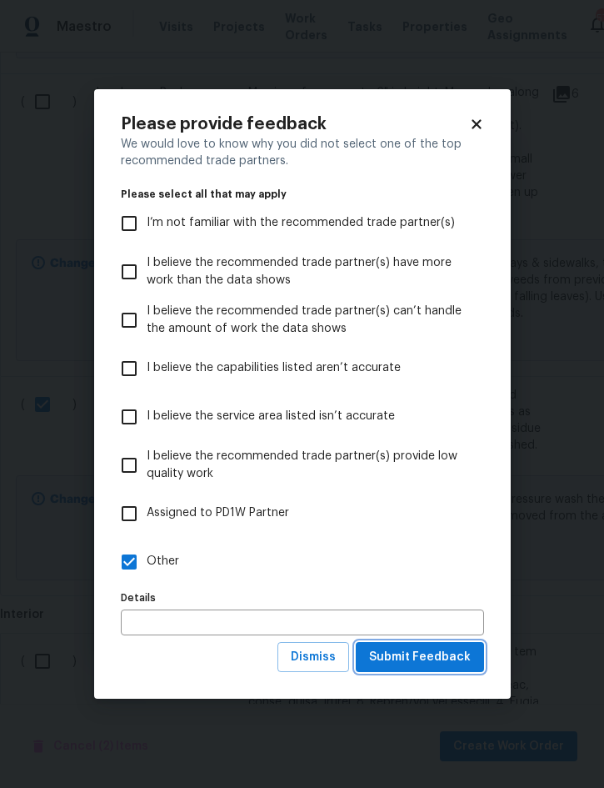
click at [443, 657] on span "Submit Feedback" at bounding box center [420, 657] width 102 height 21
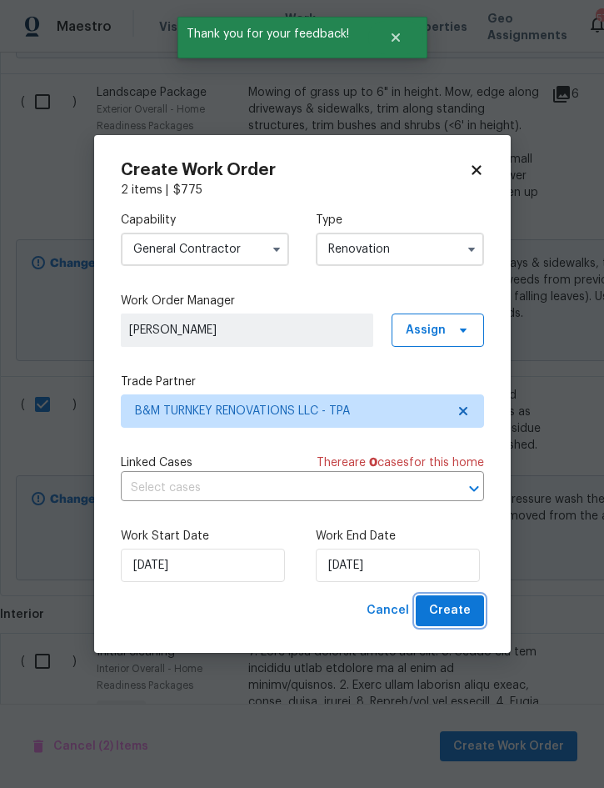
click at [460, 603] on span "Create" at bounding box center [450, 610] width 42 height 21
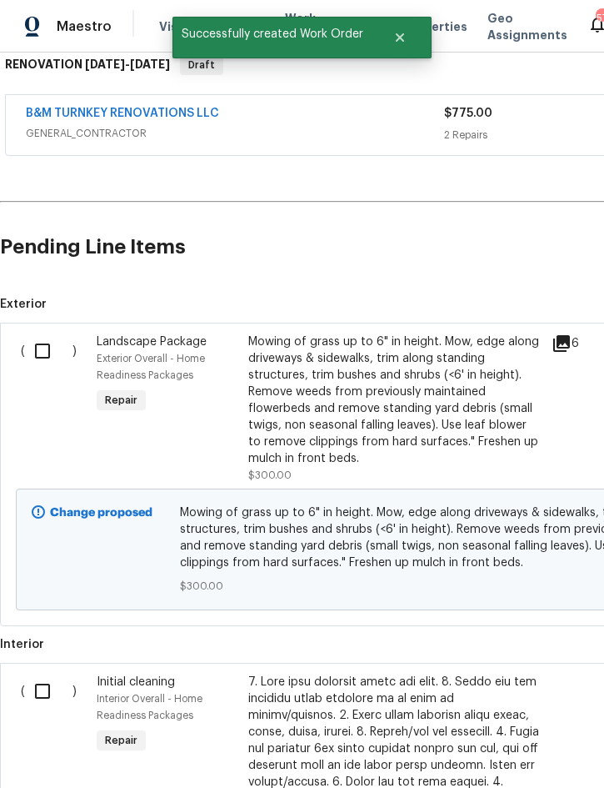
scroll to position [278, 0]
click at [46, 333] on input "checkbox" at bounding box center [49, 350] width 48 height 35
checkbox input "true"
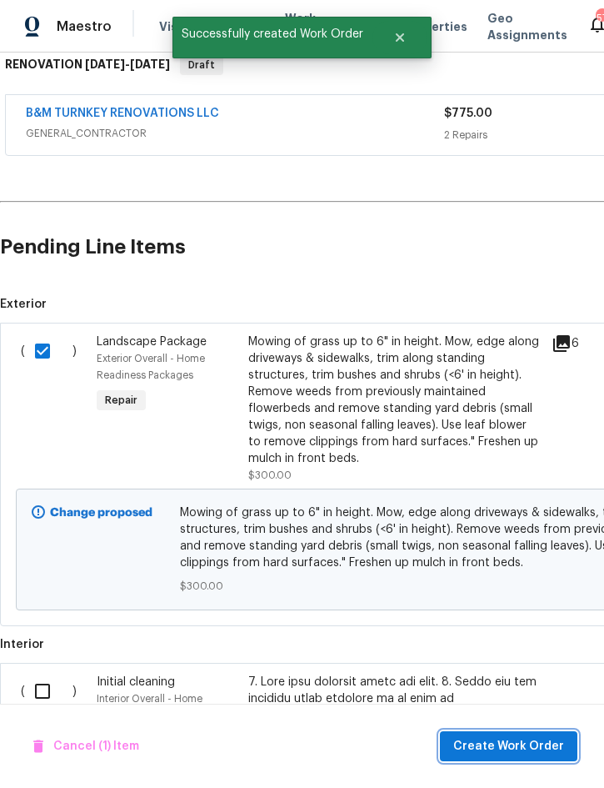
click at [498, 741] on span "Create Work Order" at bounding box center [508, 746] width 111 height 21
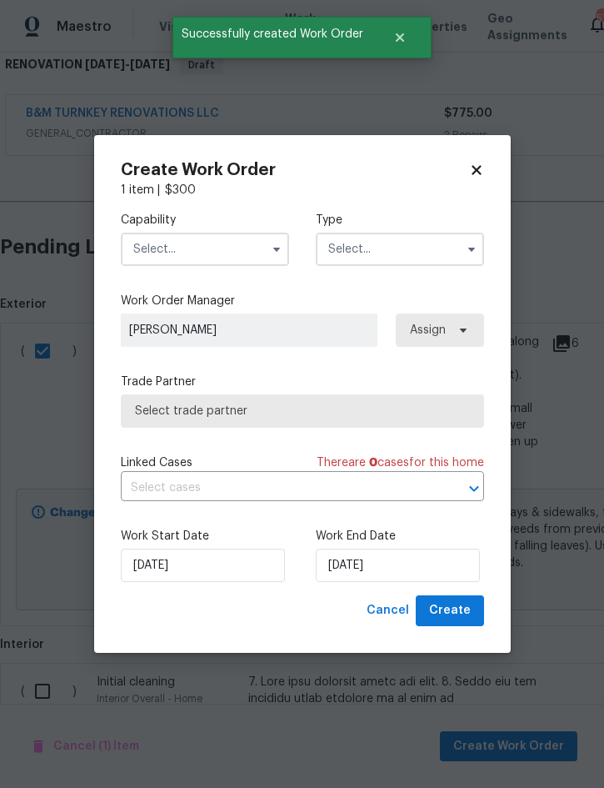
click at [225, 238] on input "text" at bounding box center [205, 249] width 168 height 33
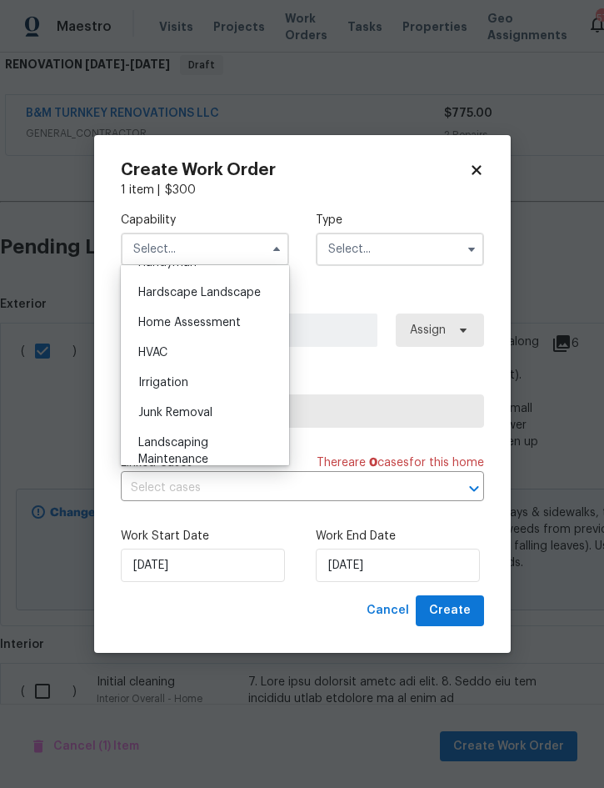
scroll to position [988, 0]
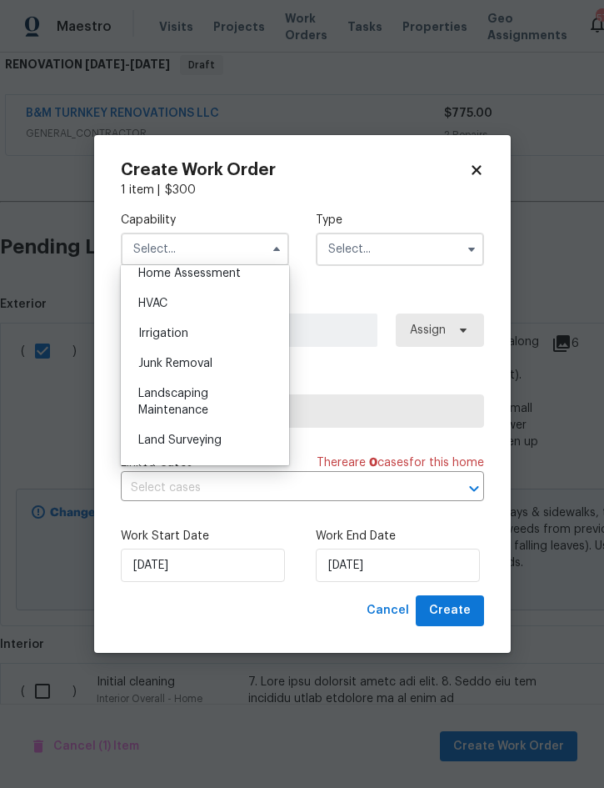
click at [203, 396] on span "Landscaping Maintenance" at bounding box center [173, 402] width 70 height 28
type input "Landscaping Maintenance"
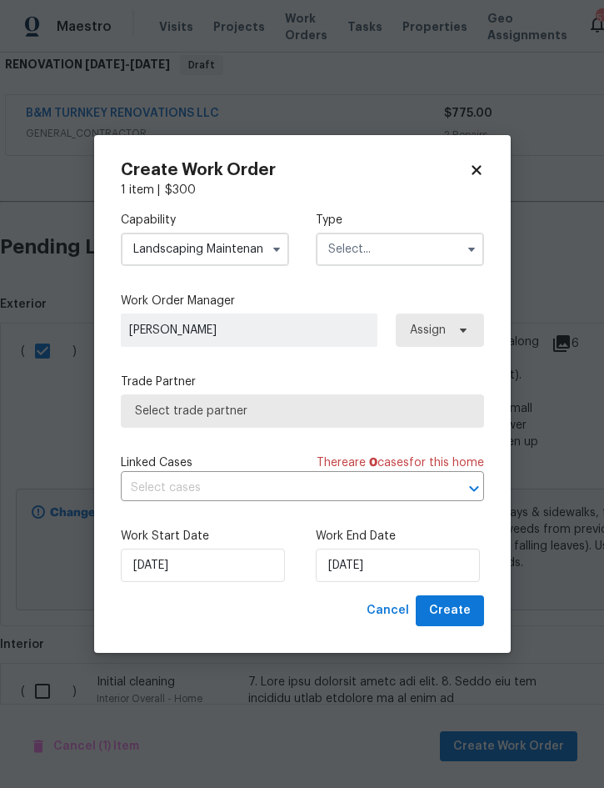
click at [393, 239] on input "text" at bounding box center [400, 249] width 168 height 33
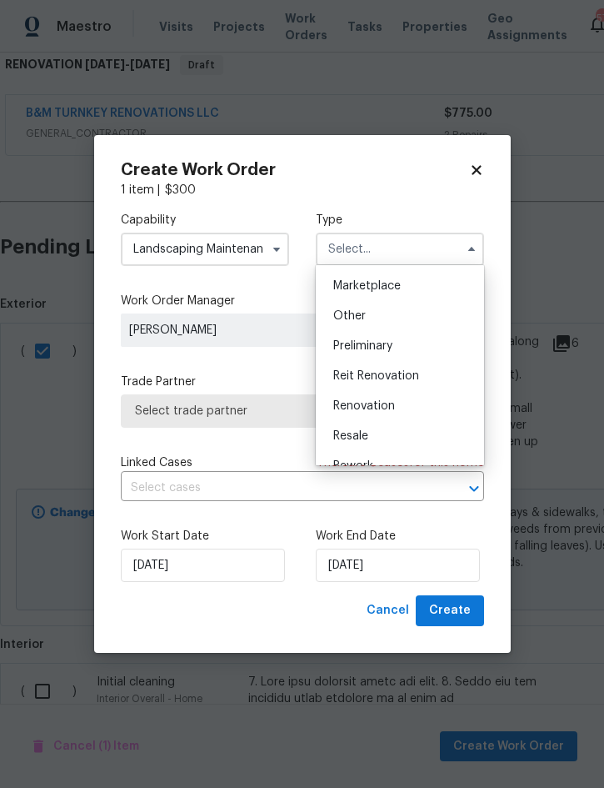
scroll to position [304, 0]
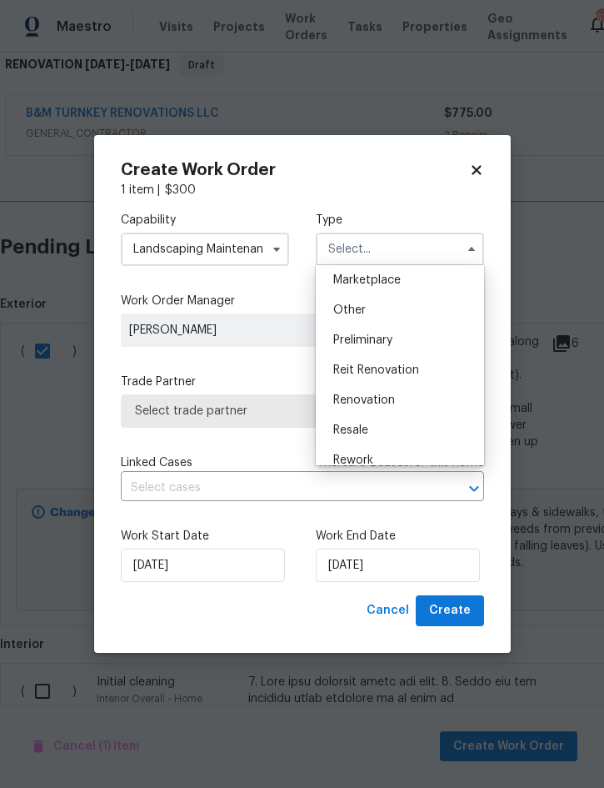
click at [394, 400] on span "Renovation" at bounding box center [364, 400] width 62 height 12
type input "Renovation"
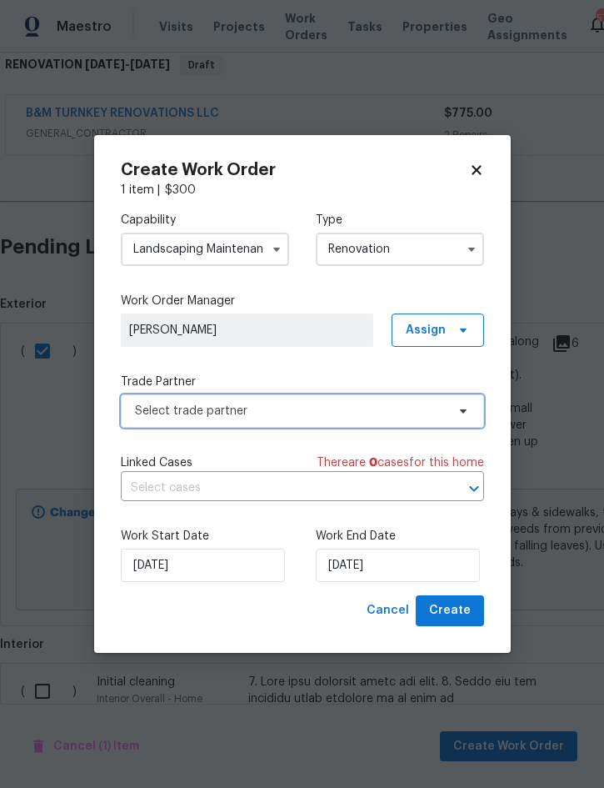
click at [290, 408] on span "Select trade partner" at bounding box center [290, 411] width 311 height 17
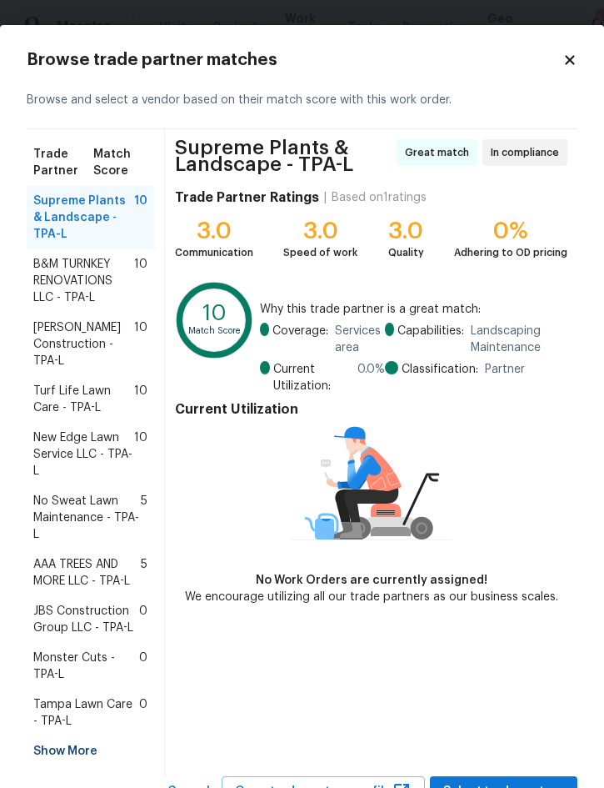
click at [63, 445] on span "New Edge Lawn Service LLC - TPA-L" at bounding box center [83, 454] width 101 height 50
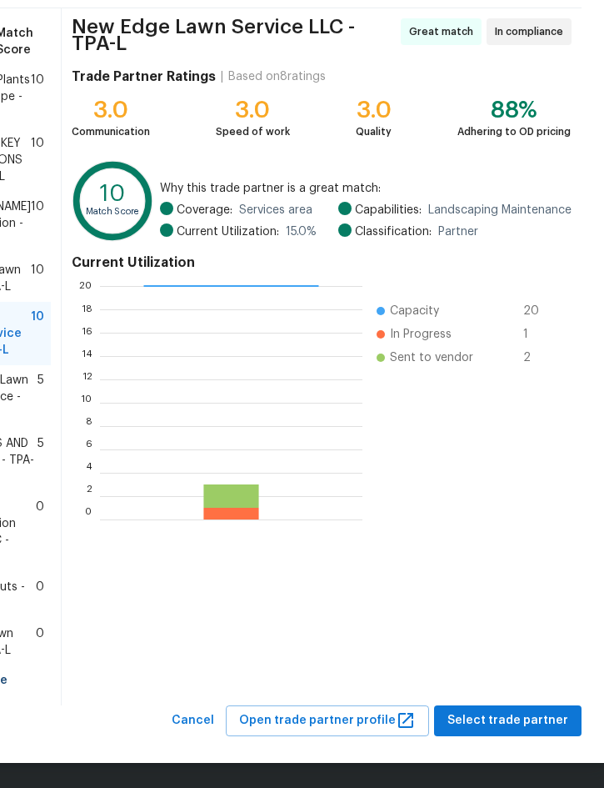
scroll to position [137, 43]
click at [490, 708] on button "Select trade partner" at bounding box center [508, 720] width 148 height 31
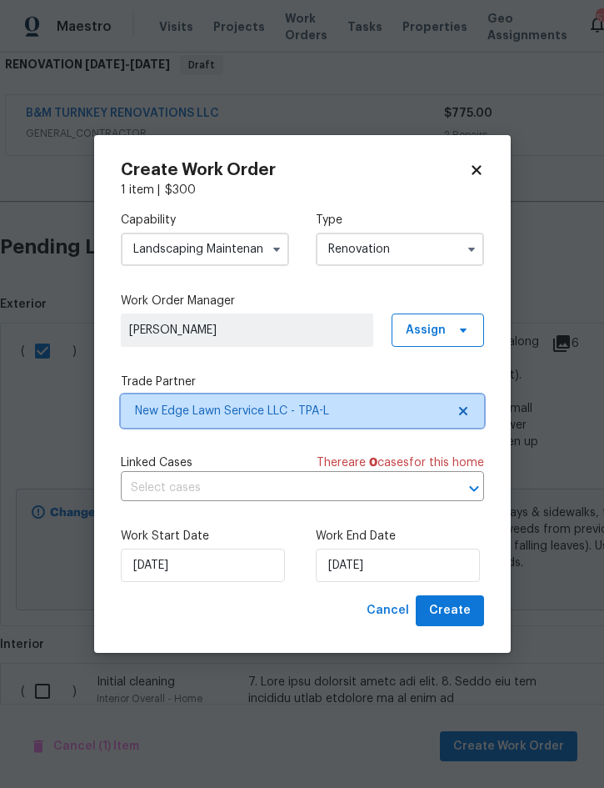
scroll to position [0, 0]
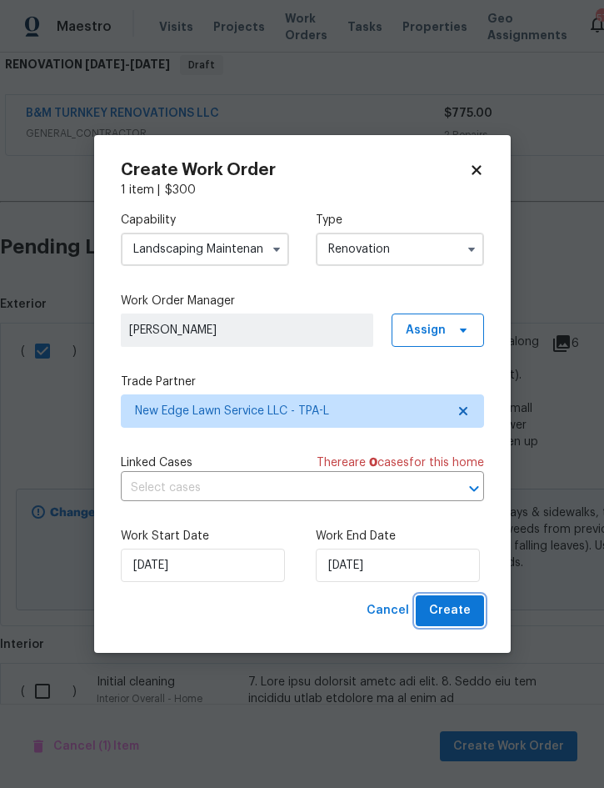
click at [457, 605] on span "Create" at bounding box center [450, 610] width 42 height 21
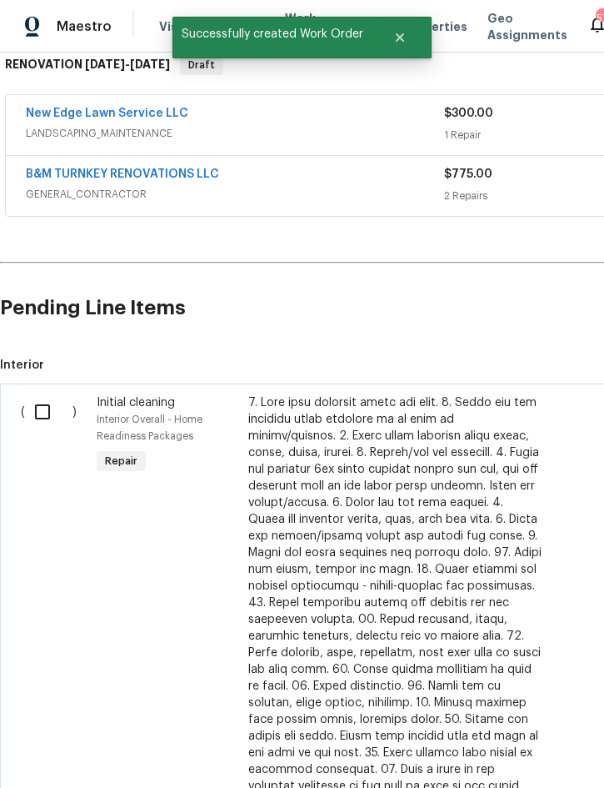
click at [43, 394] on input "checkbox" at bounding box center [49, 411] width 48 height 35
checkbox input "true"
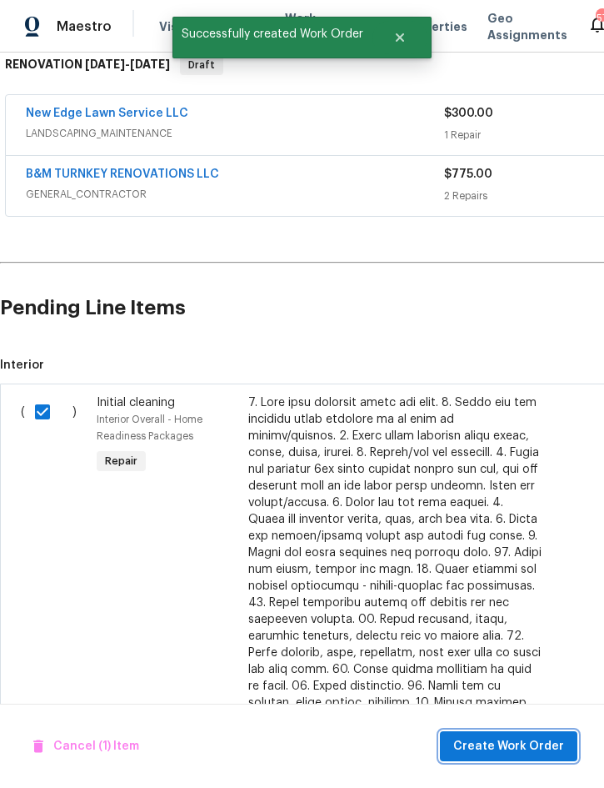
click at [488, 752] on span "Create Work Order" at bounding box center [508, 746] width 111 height 21
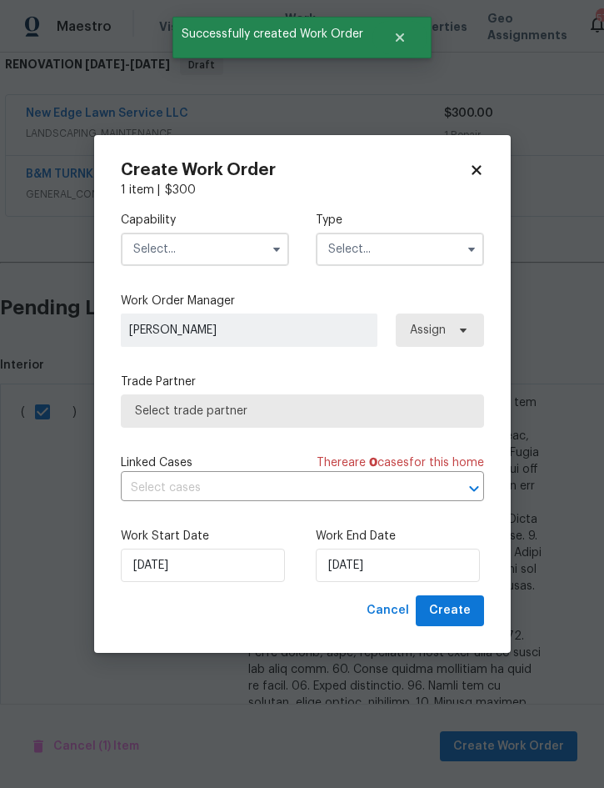
click at [198, 240] on input "text" at bounding box center [205, 249] width 168 height 33
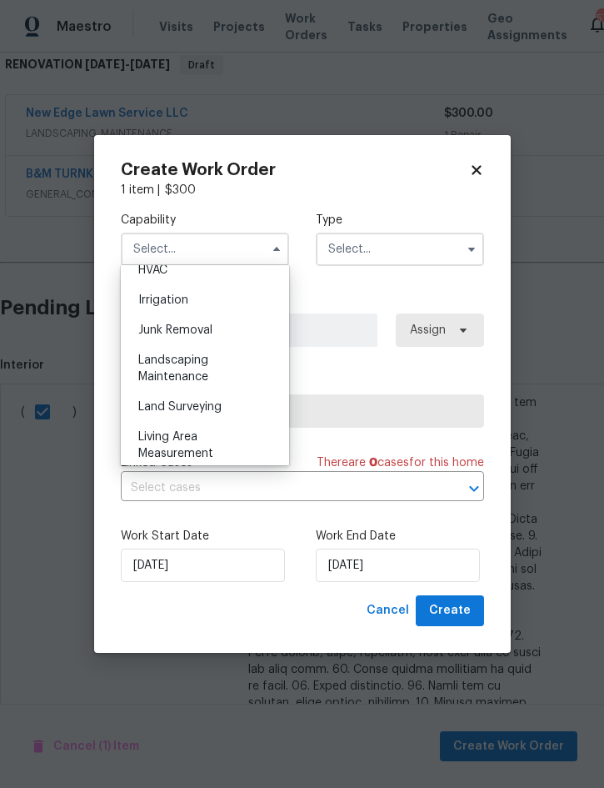
scroll to position [1022, 0]
click at [182, 366] on div "Landscaping Maintenance" at bounding box center [205, 367] width 160 height 47
type input "Landscaping Maintenance"
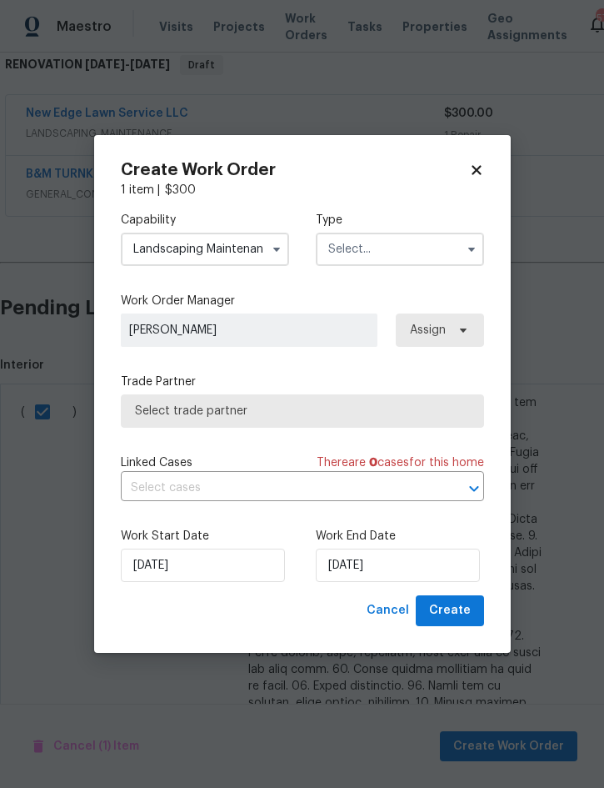
click at [363, 249] on input "text" at bounding box center [400, 249] width 168 height 33
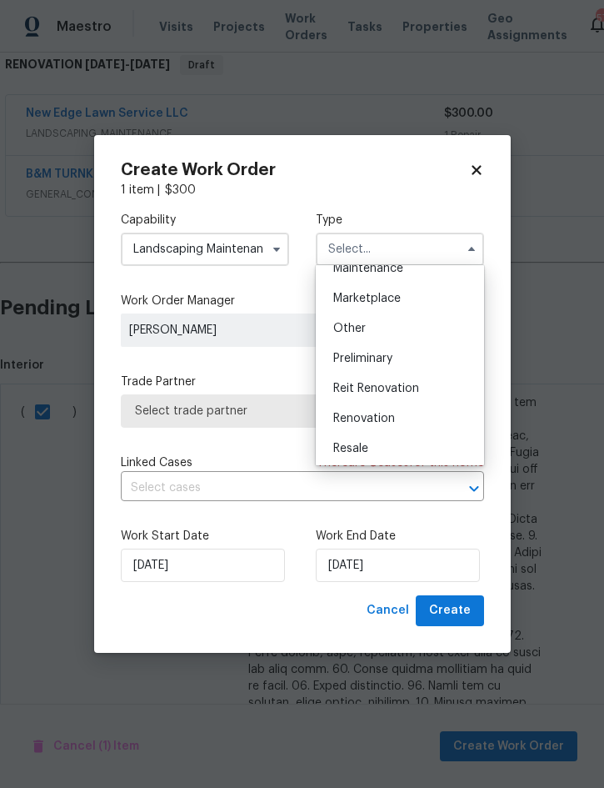
scroll to position [286, 0]
click at [365, 416] on span "Renovation" at bounding box center [364, 419] width 62 height 12
type input "Renovation"
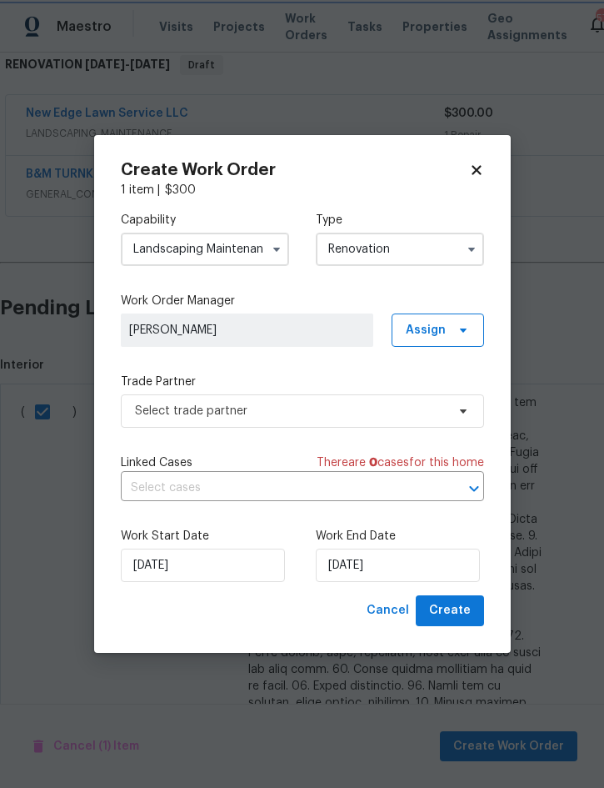
scroll to position [0, 0]
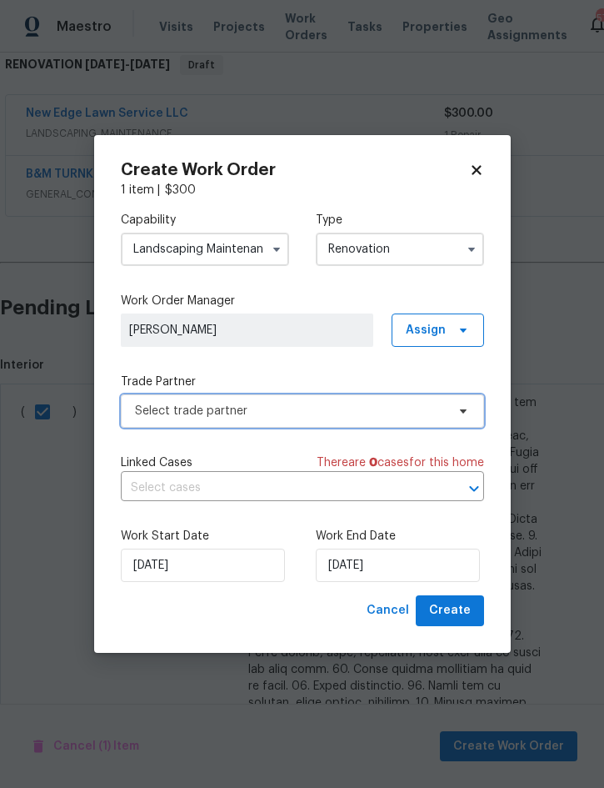
click at [287, 413] on span "Select trade partner" at bounding box center [290, 411] width 311 height 17
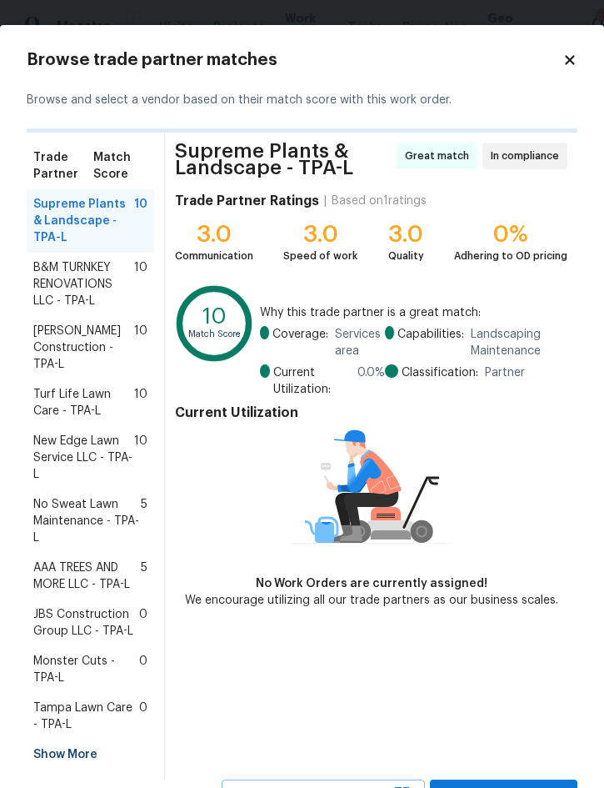
click at [83, 455] on span "New Edge Lawn Service LLC - TPA-L" at bounding box center [83, 458] width 101 height 50
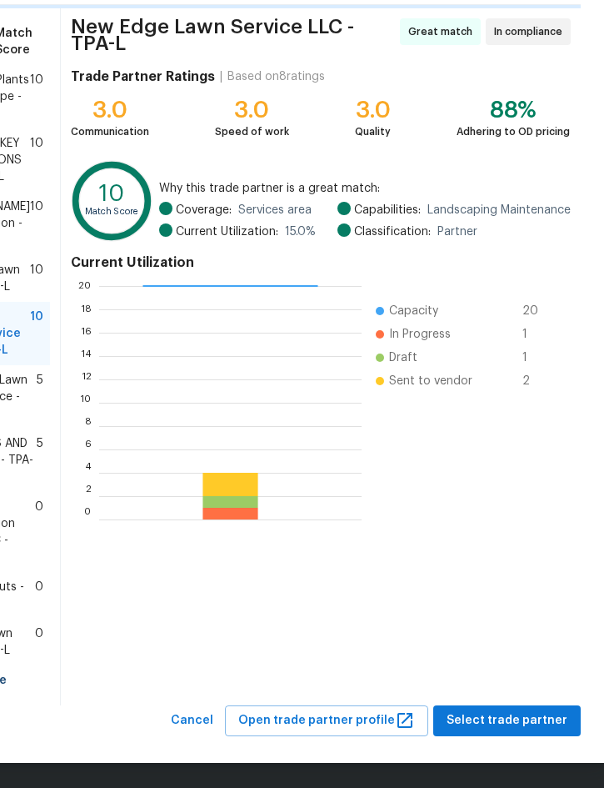
scroll to position [140, 43]
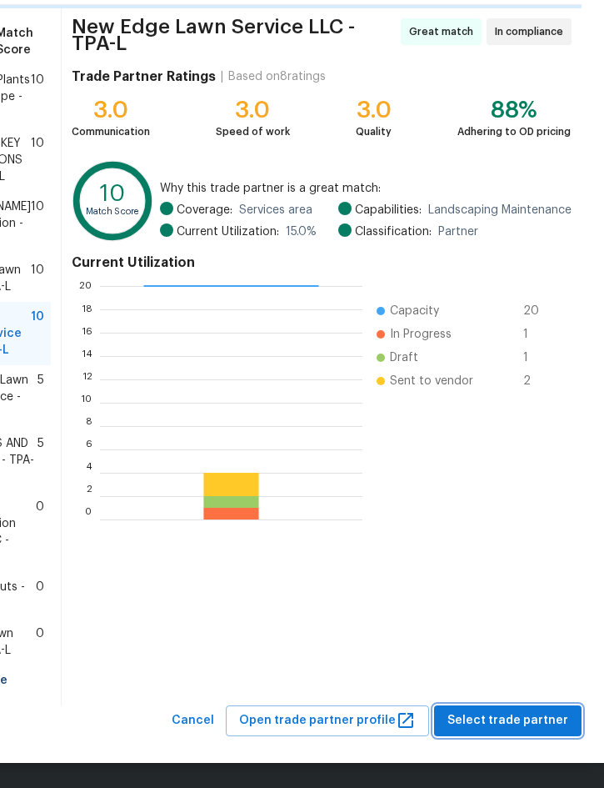
click at [493, 714] on span "Select trade partner" at bounding box center [508, 720] width 121 height 21
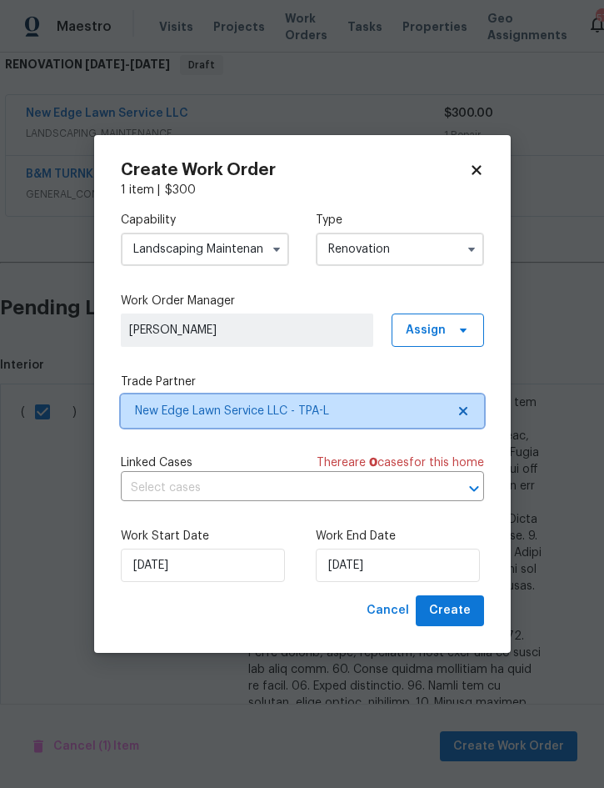
scroll to position [0, 0]
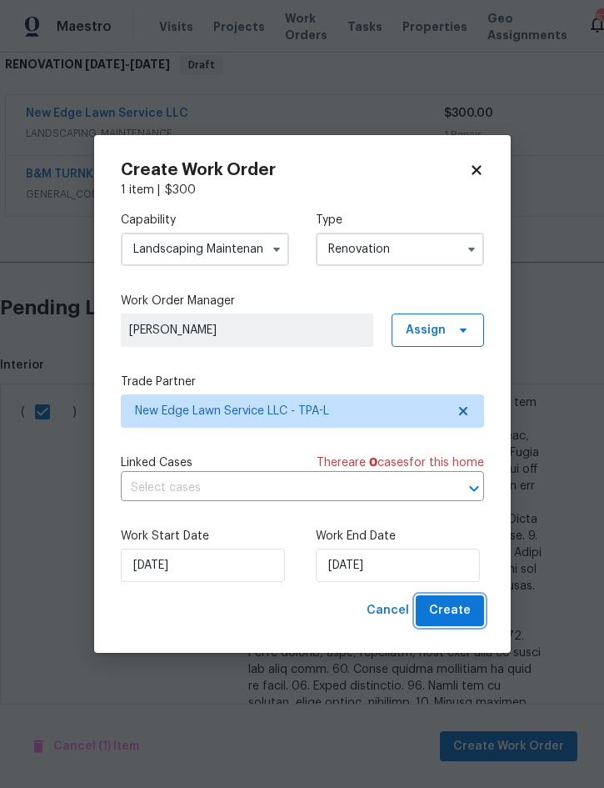
click at [446, 611] on span "Create" at bounding box center [450, 610] width 42 height 21
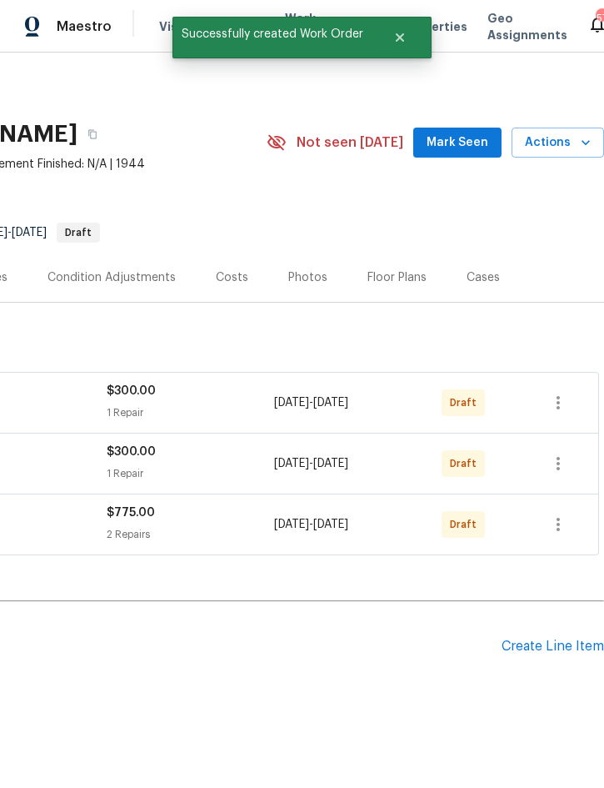
scroll to position [0, 338]
click at [559, 396] on icon "button" at bounding box center [558, 402] width 3 height 13
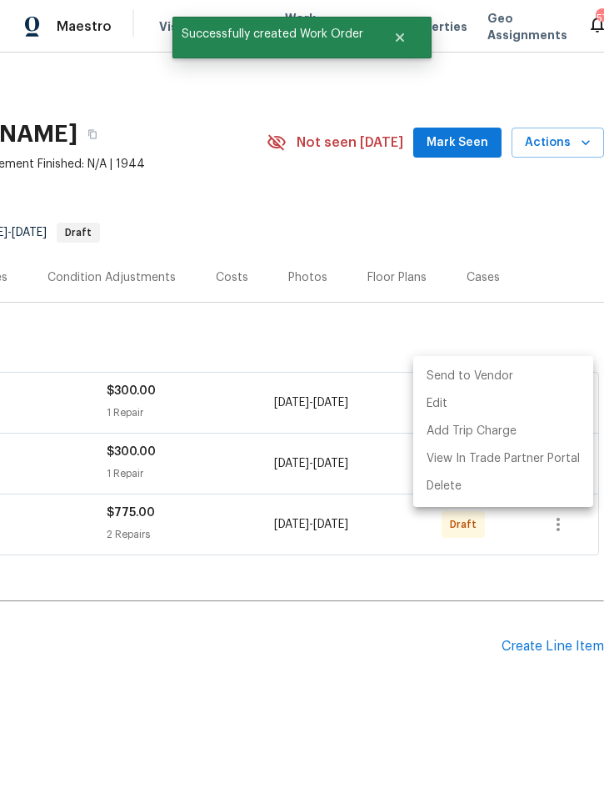
click at [507, 375] on li "Send to Vendor" at bounding box center [503, 377] width 180 height 28
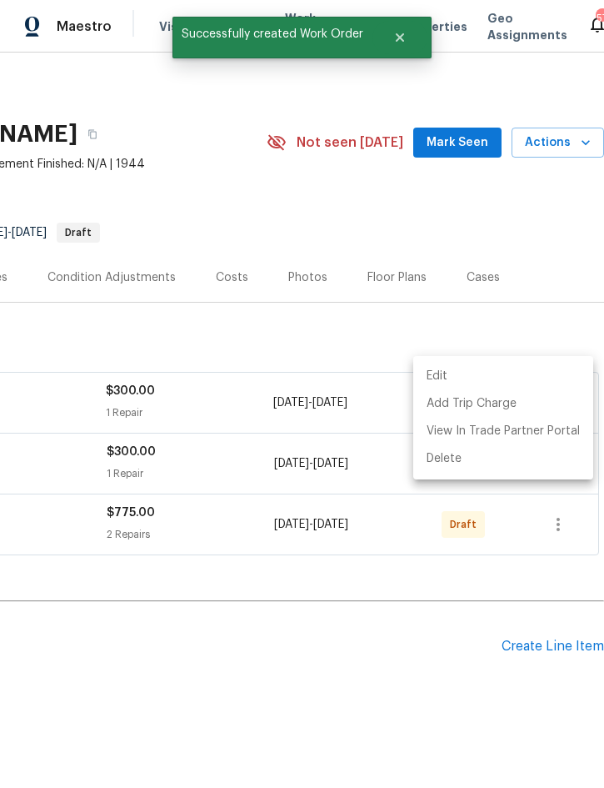
click at [432, 615] on div at bounding box center [302, 394] width 604 height 788
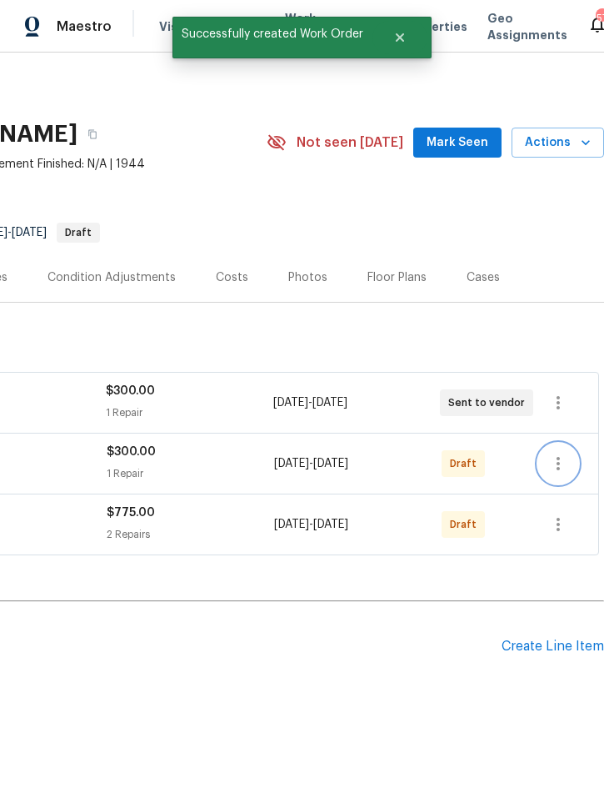
click at [558, 457] on icon "button" at bounding box center [558, 463] width 3 height 13
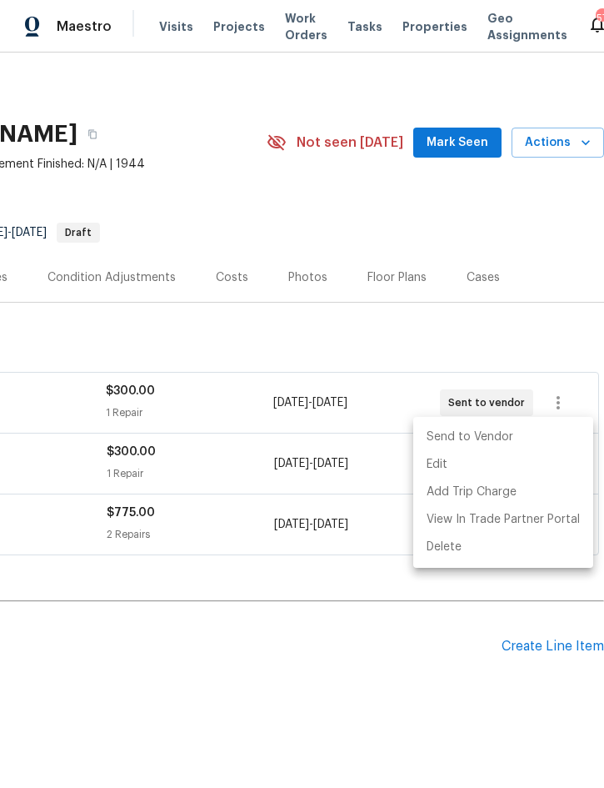
click at [504, 439] on li "Send to Vendor" at bounding box center [503, 437] width 180 height 28
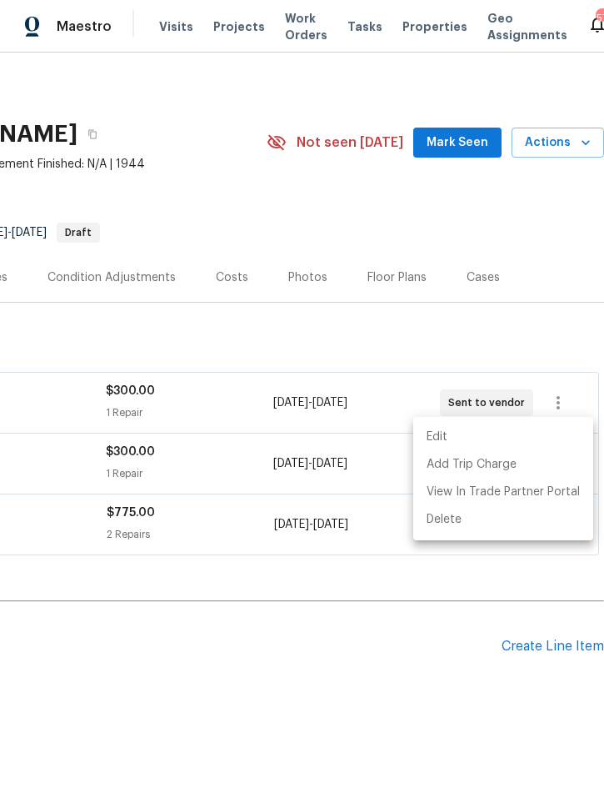
click at [394, 636] on div at bounding box center [302, 394] width 604 height 788
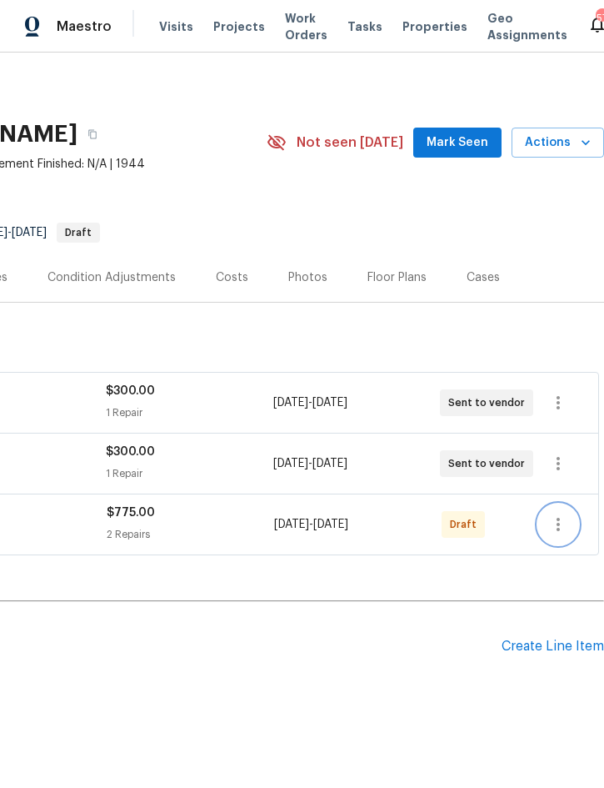
click at [549, 514] on icon "button" at bounding box center [558, 524] width 20 height 20
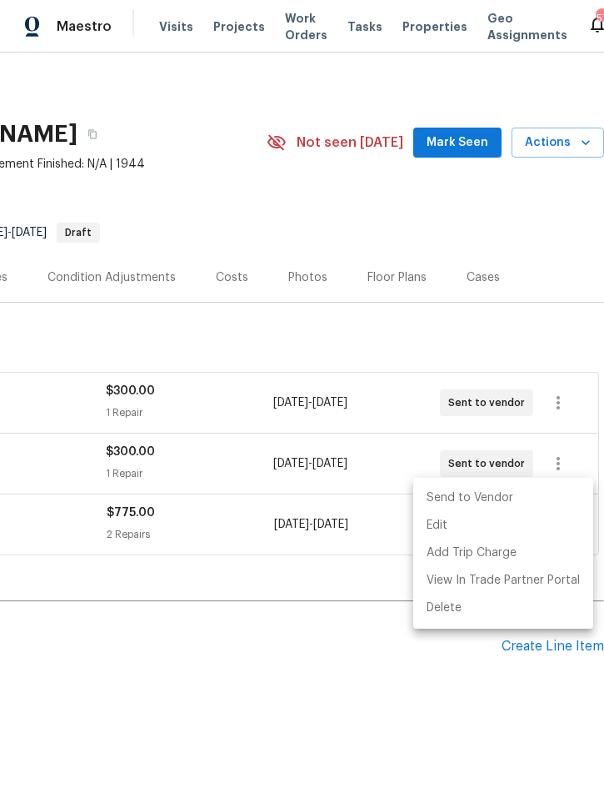
click at [508, 504] on li "Send to Vendor" at bounding box center [503, 498] width 180 height 28
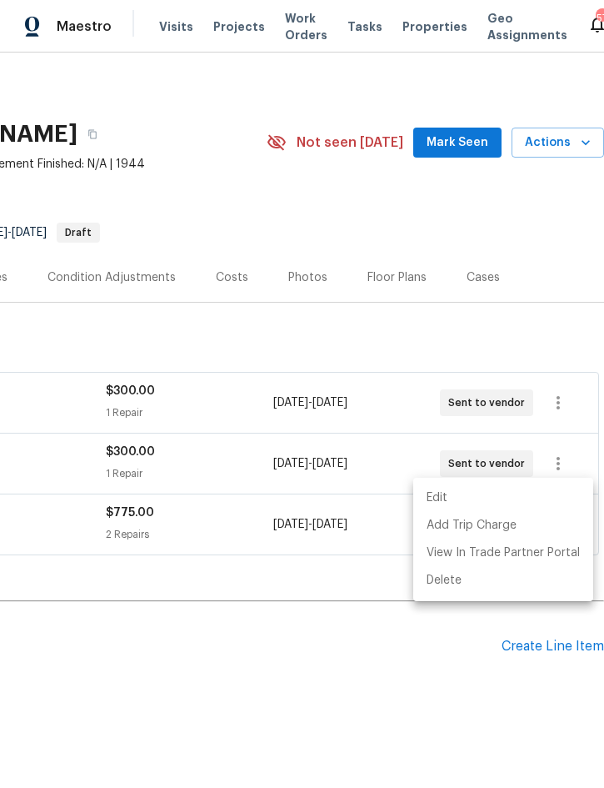
click at [339, 643] on div at bounding box center [302, 394] width 604 height 788
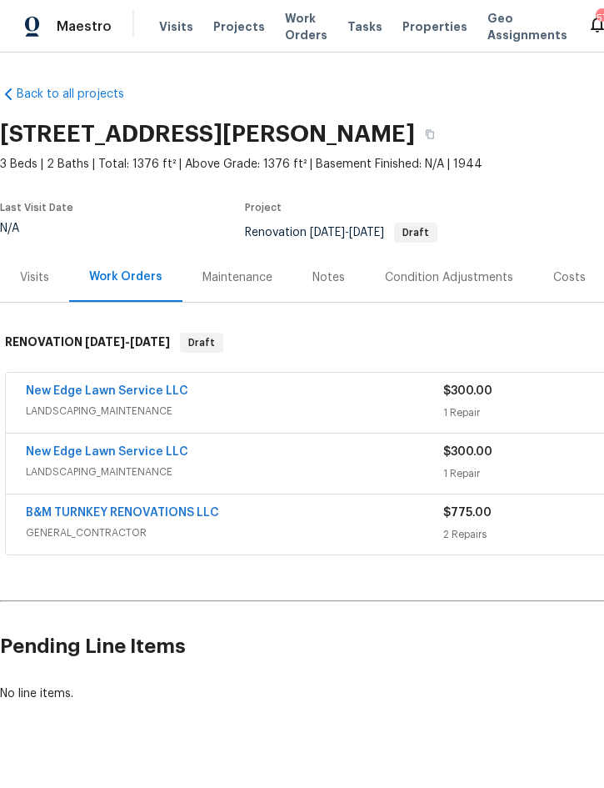
scroll to position [0, 0]
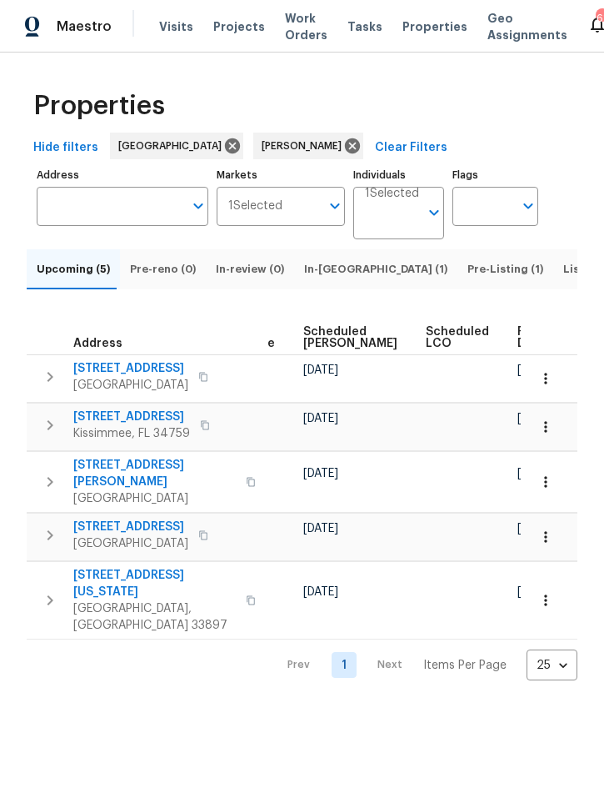
scroll to position [0, 508]
click at [518, 349] on span "Ready Date" at bounding box center [536, 337] width 37 height 23
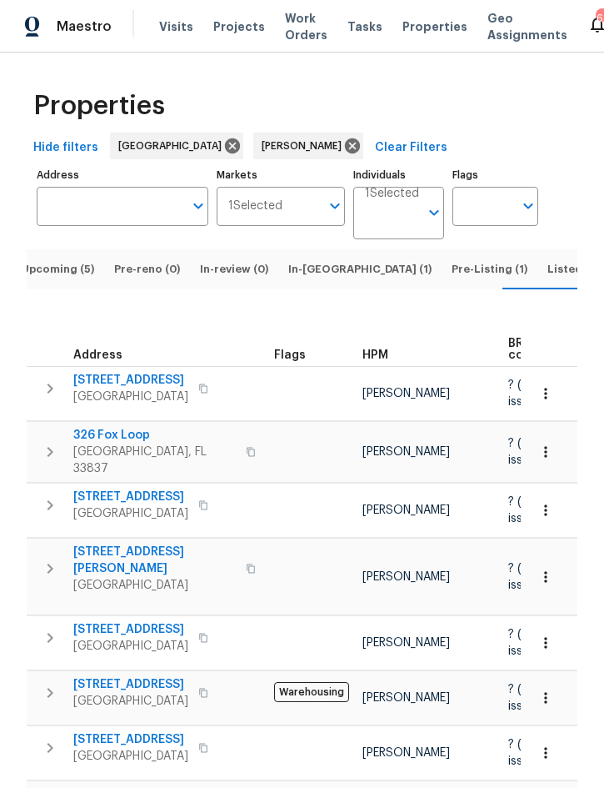
click at [548, 278] on span "Listed (13)" at bounding box center [576, 269] width 57 height 18
